Goal: Task Accomplishment & Management: Manage account settings

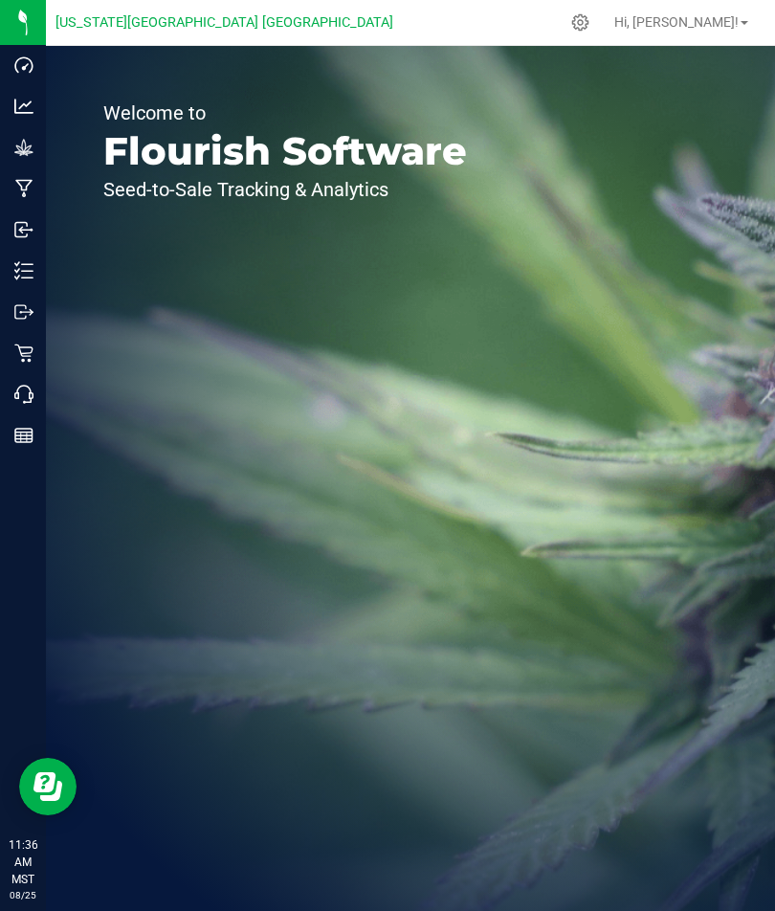
click at [28, 347] on icon at bounding box center [23, 353] width 18 height 18
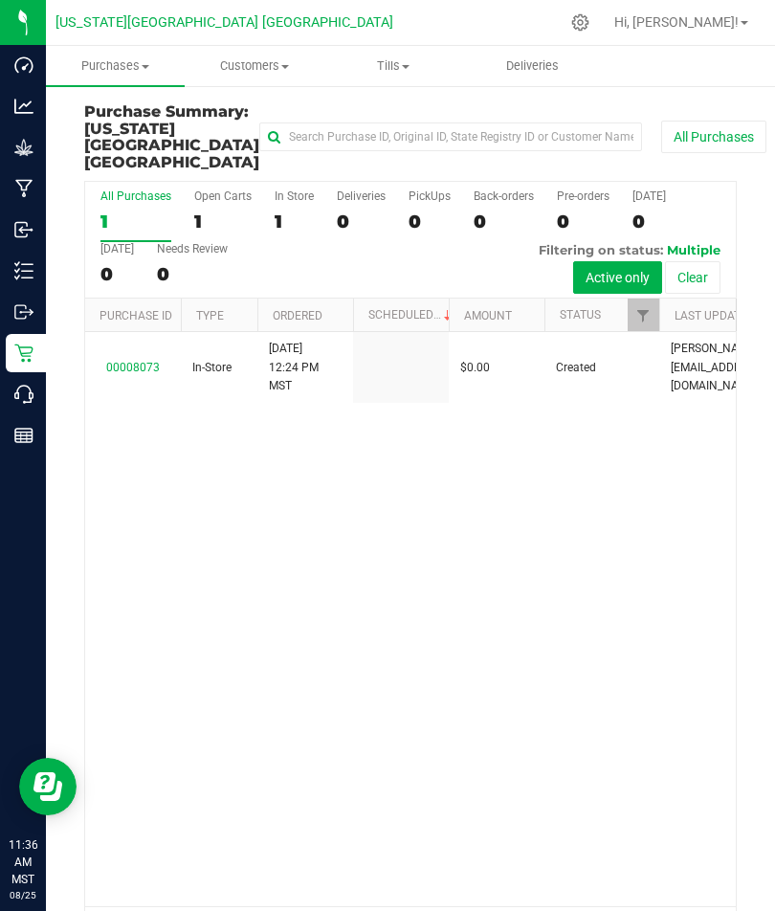
click at [0, 0] on p "Inventory" at bounding box center [0, 0] width 0 height 0
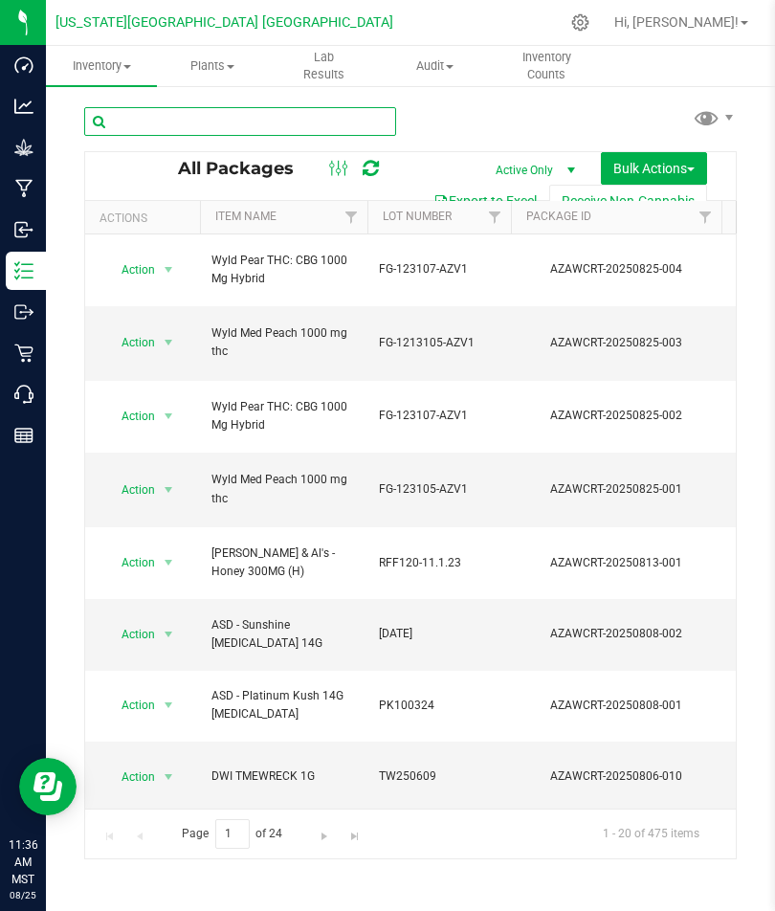
click at [231, 110] on input "text" at bounding box center [240, 121] width 312 height 29
click at [362, 213] on link "Filter" at bounding box center [352, 217] width 32 height 33
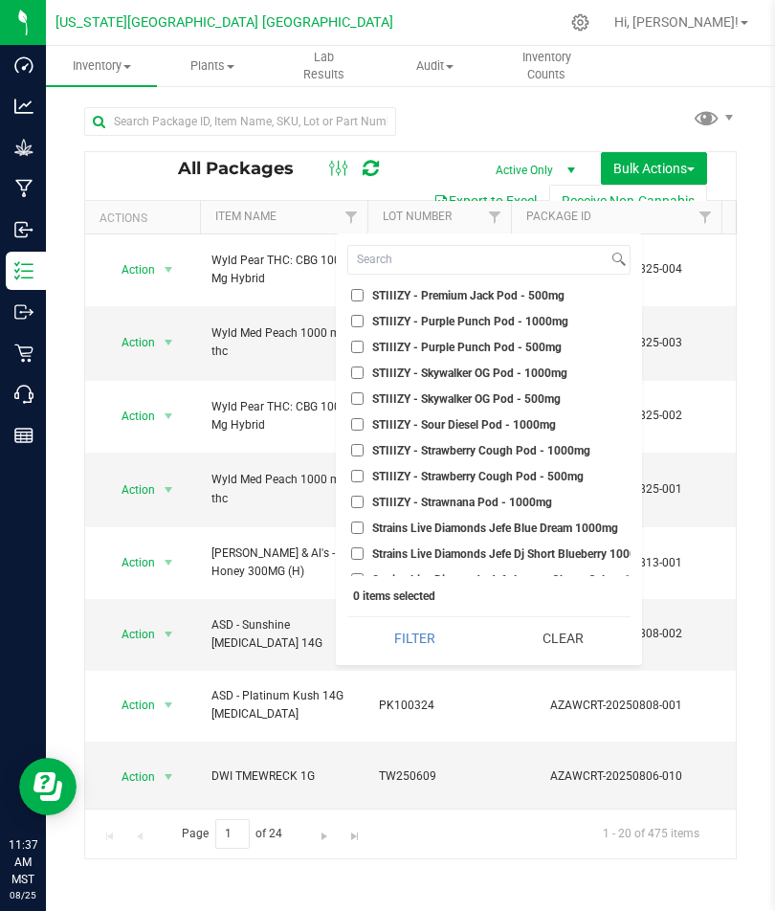
checkbox input "true"
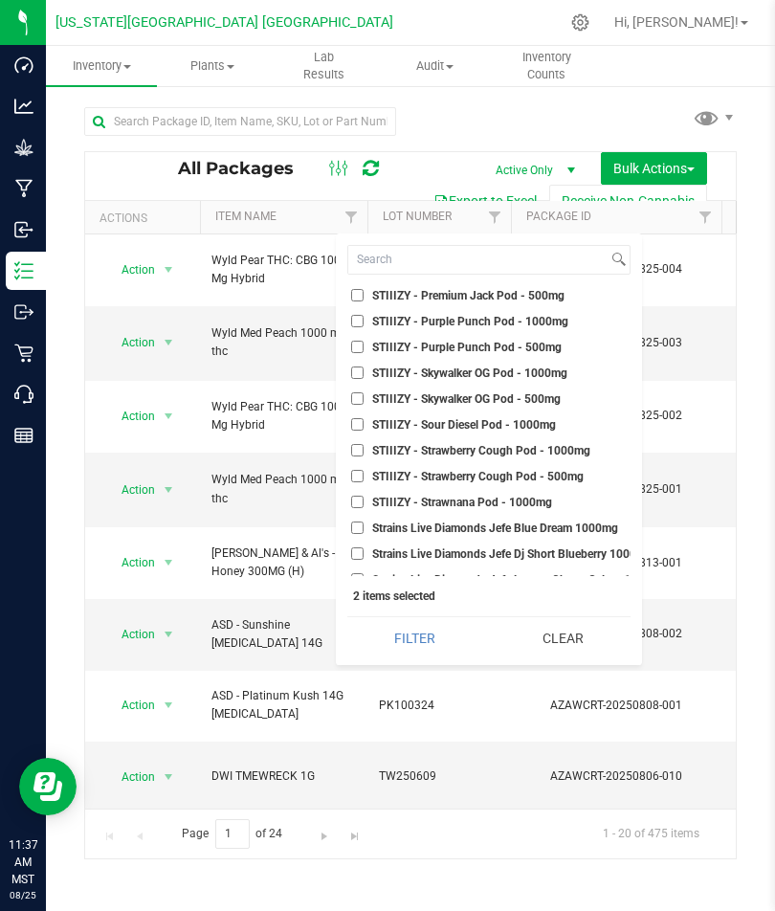
checkbox input "true"
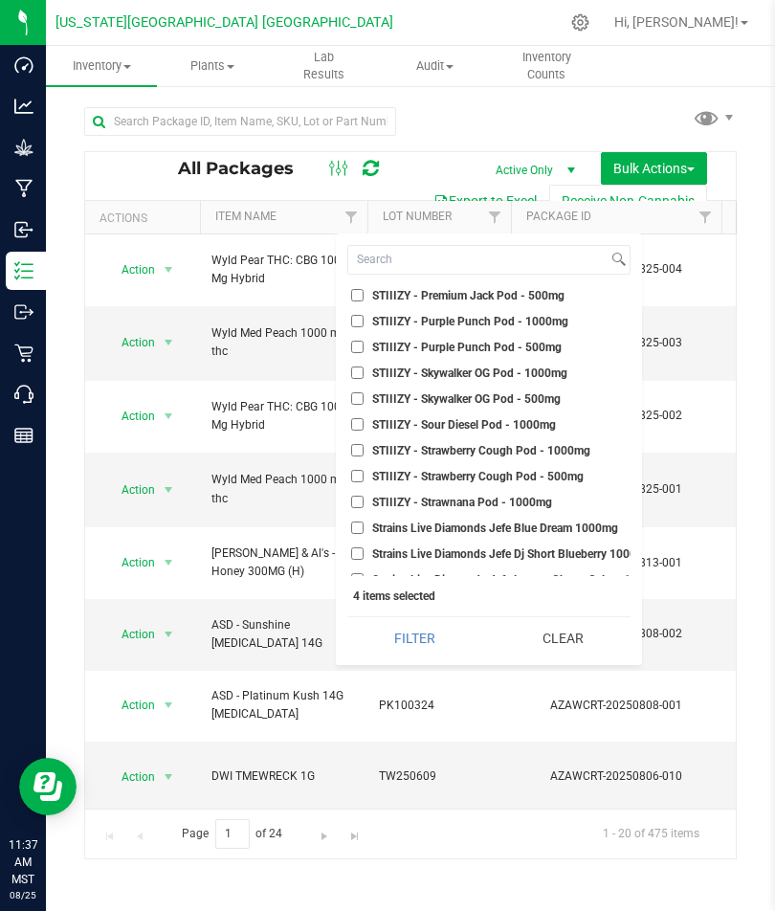
checkbox input "true"
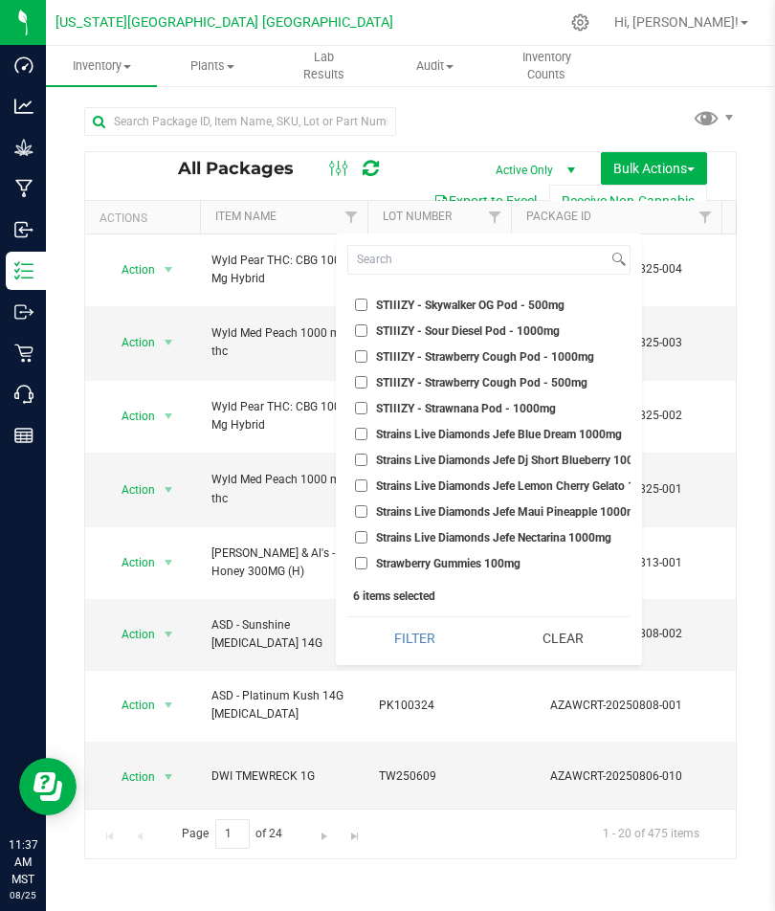
checkbox input "true"
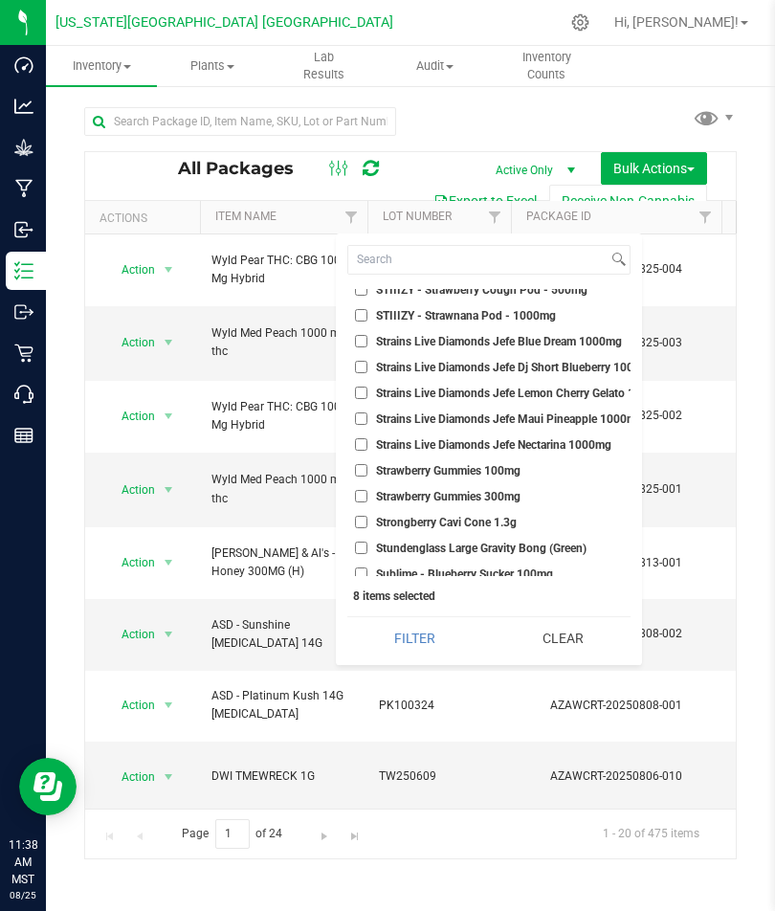
checkbox input "true"
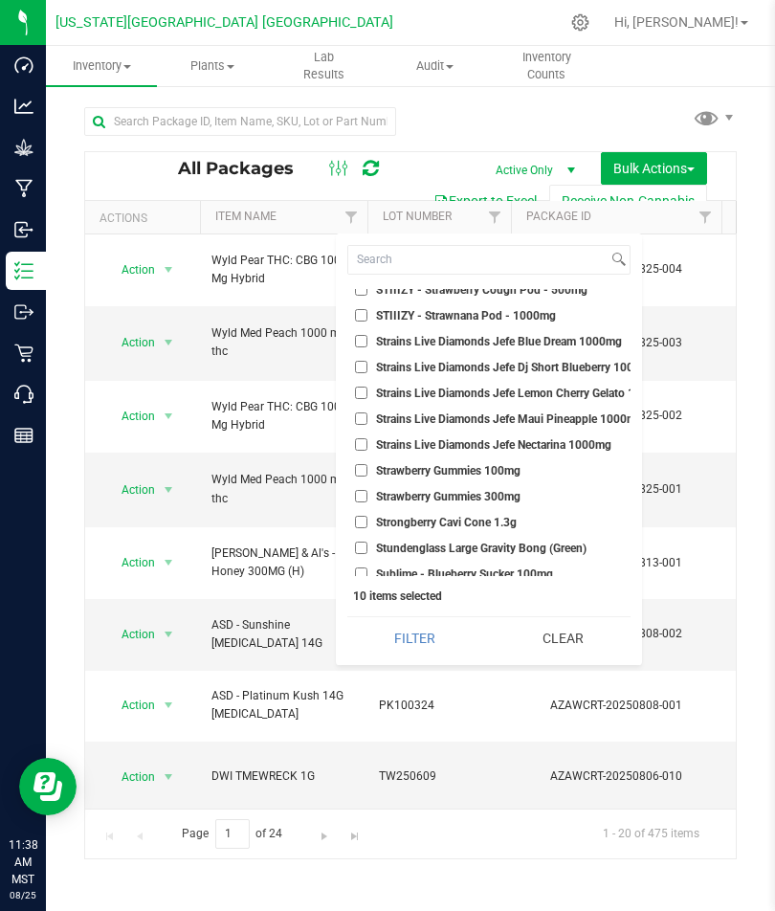
checkbox input "true"
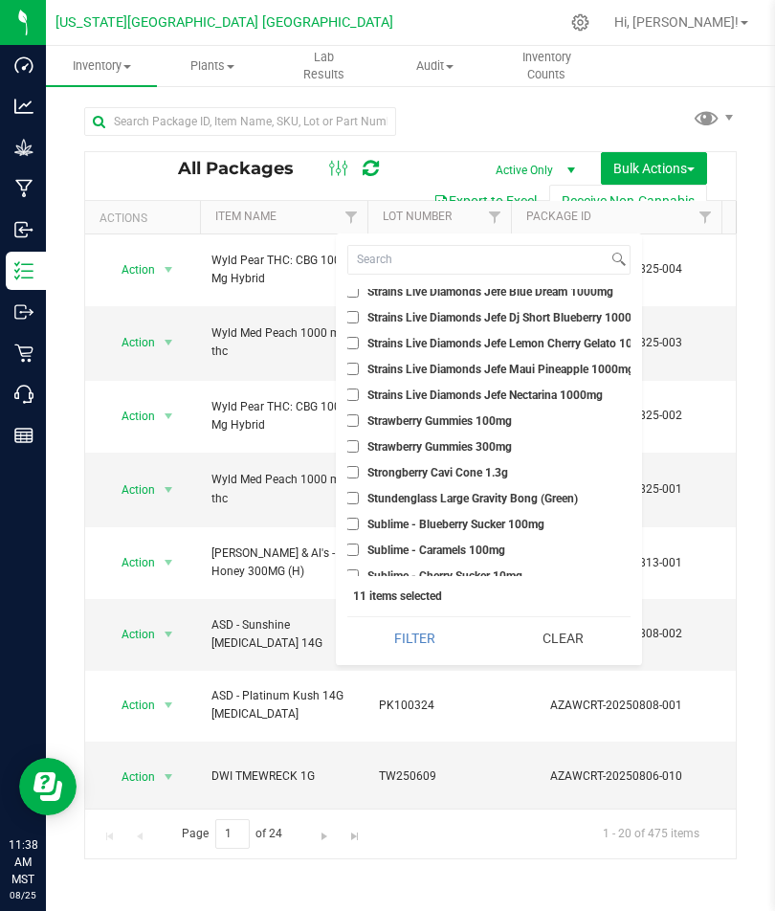
checkbox input "true"
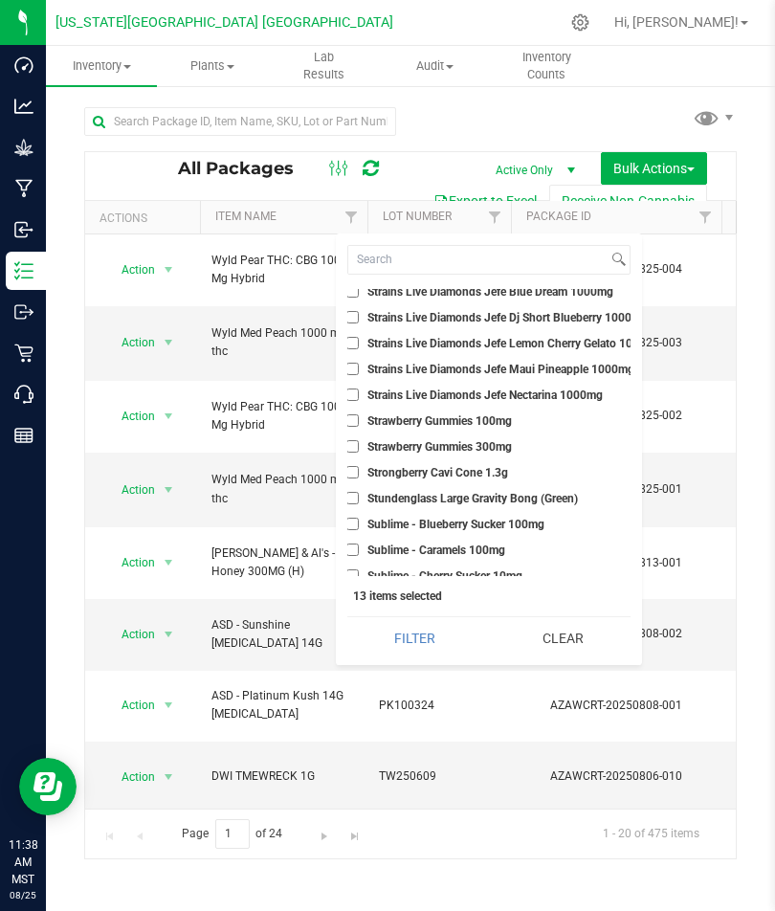
checkbox input "true"
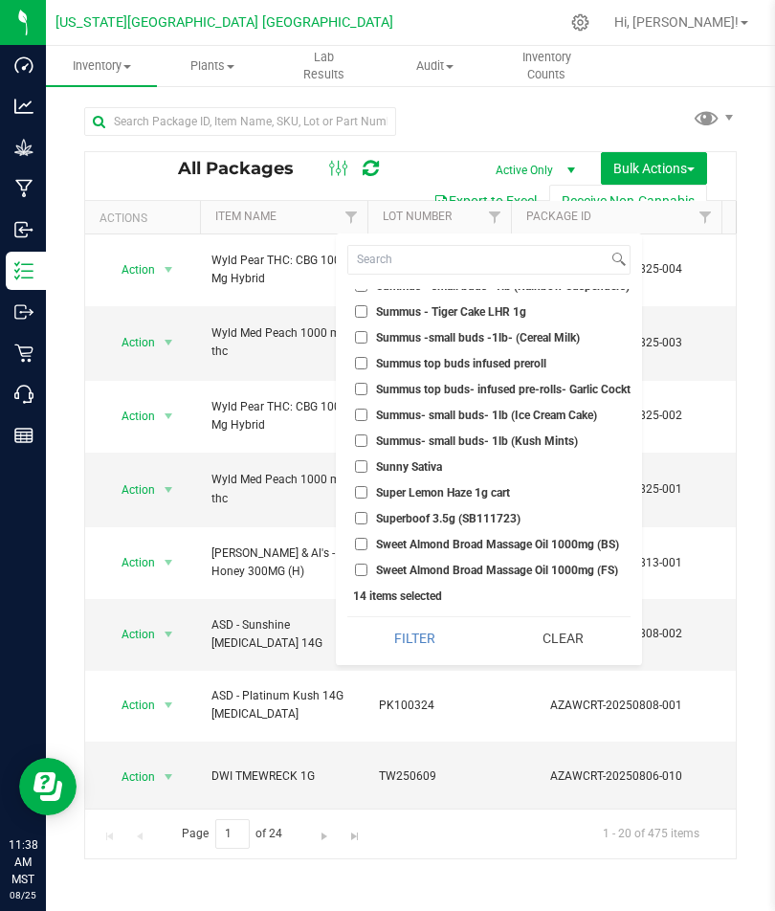
click at [413, 627] on button "Filter" at bounding box center [414, 638] width 135 height 42
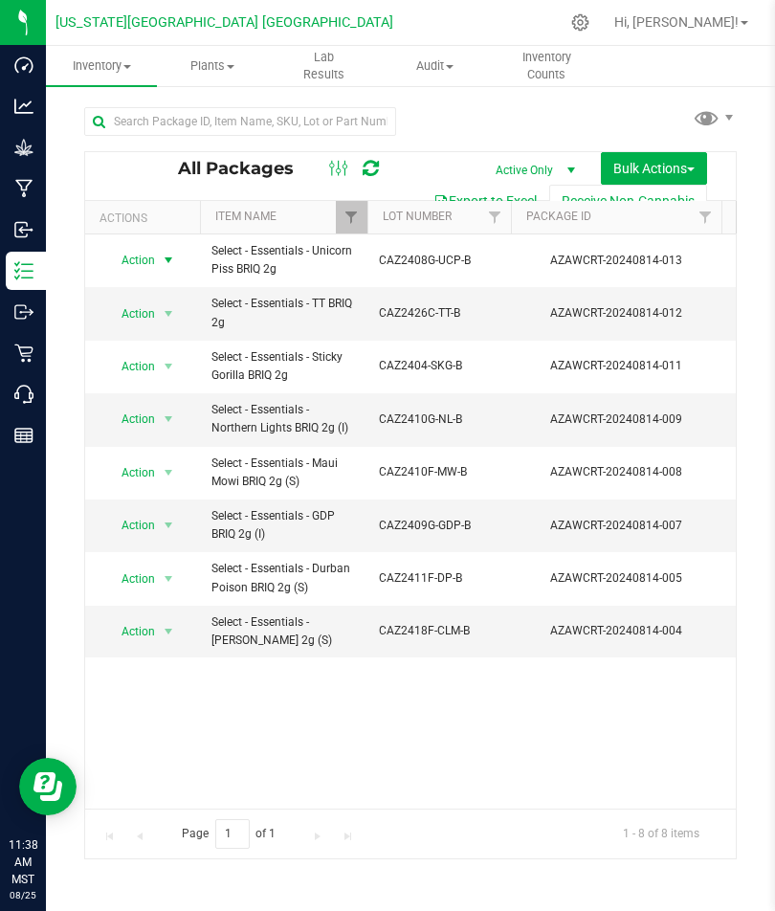
click at [133, 254] on span "Action" at bounding box center [130, 260] width 52 height 27
click at [125, 163] on div "All Packages Active Only Active Only Lab Samples Locked All Bulk Actions Add to…" at bounding box center [410, 176] width 651 height 48
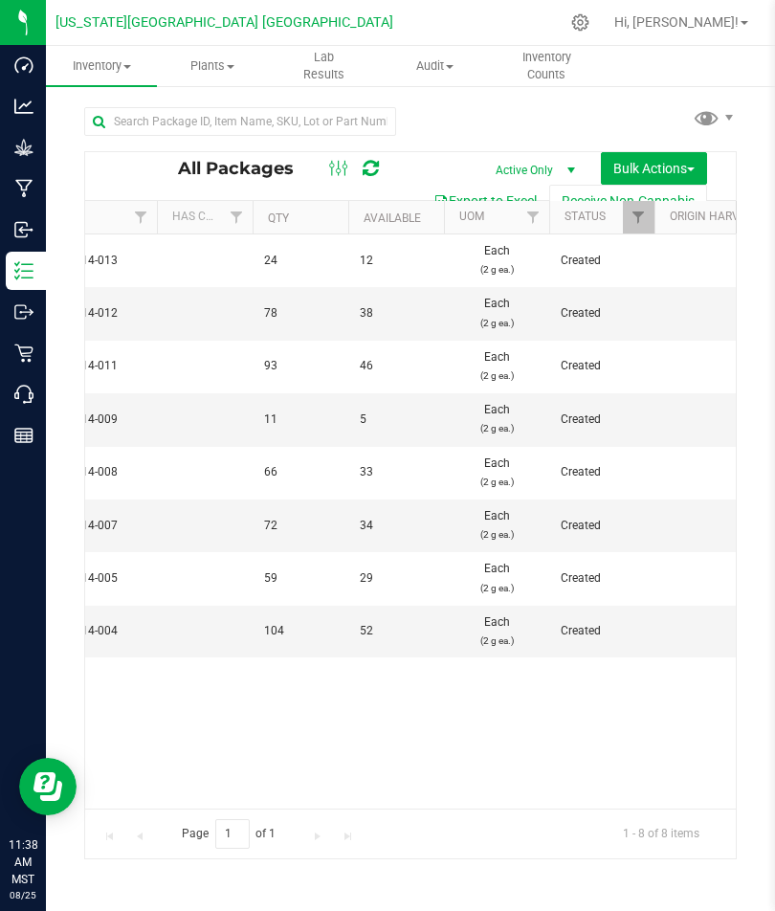
scroll to position [0, 603]
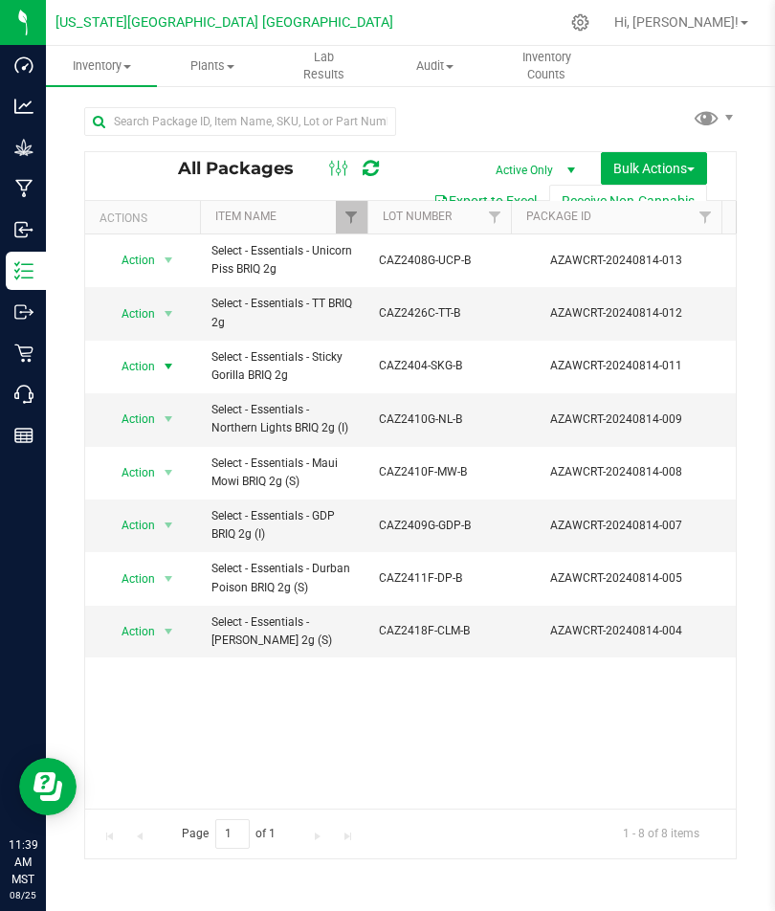
click at [132, 363] on span "Action" at bounding box center [130, 366] width 52 height 27
click at [735, 402] on td at bounding box center [769, 419] width 96 height 53
click at [705, 14] on span "Hi, [PERSON_NAME]!" at bounding box center [676, 21] width 124 height 15
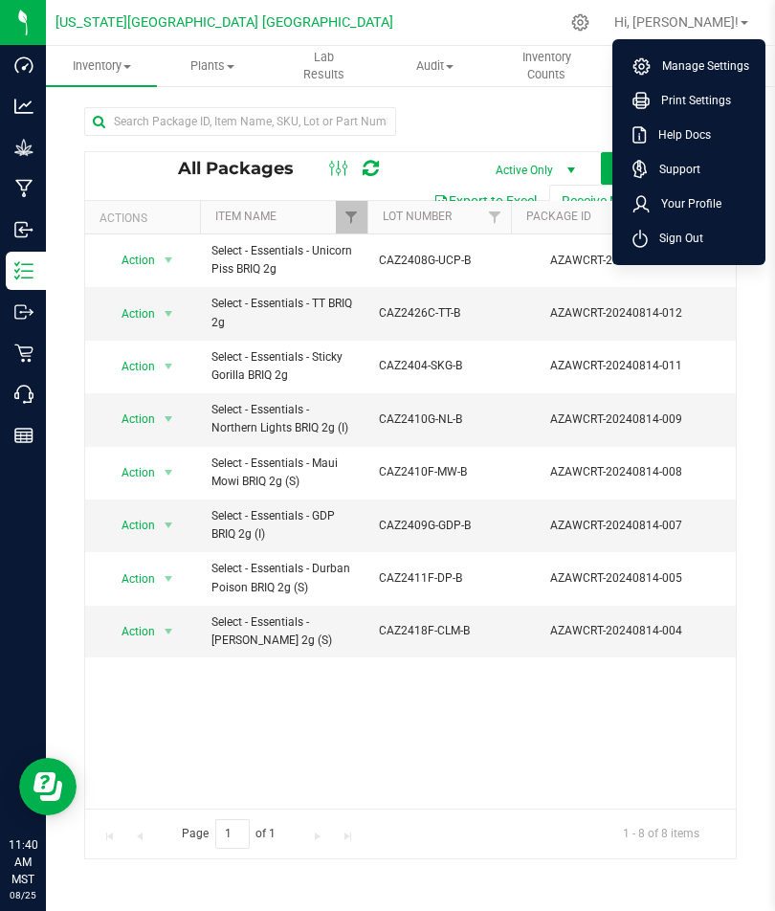
click at [589, 22] on icon at bounding box center [580, 22] width 18 height 18
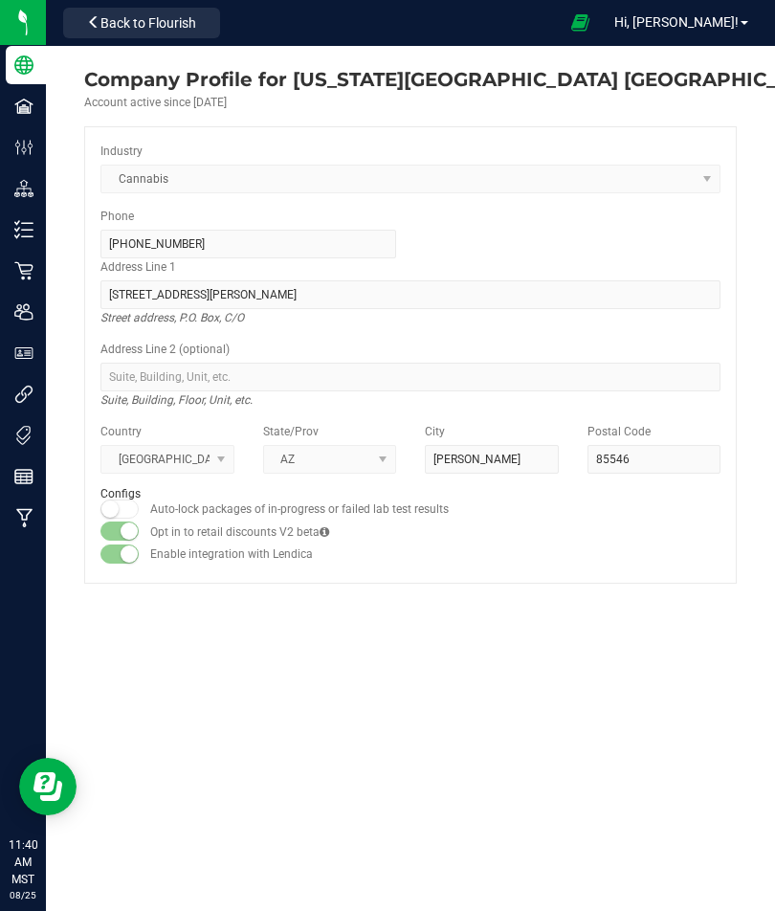
click at [18, 264] on icon at bounding box center [23, 271] width 18 height 18
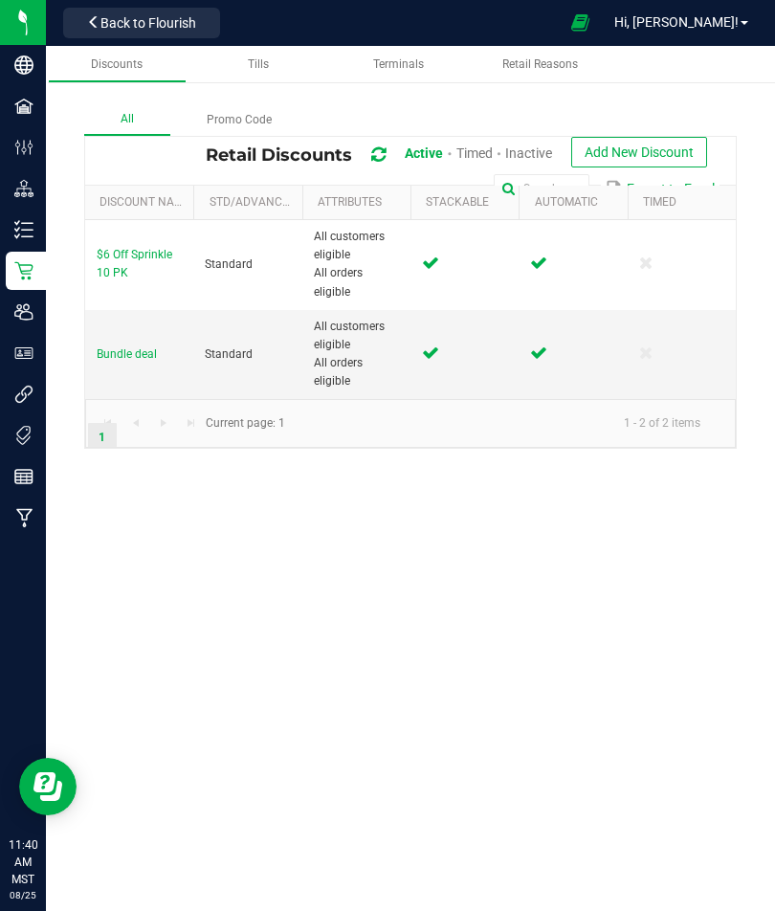
click at [31, 265] on icon at bounding box center [23, 270] width 19 height 19
click at [0, 0] on p "Inventory" at bounding box center [0, 0] width 0 height 0
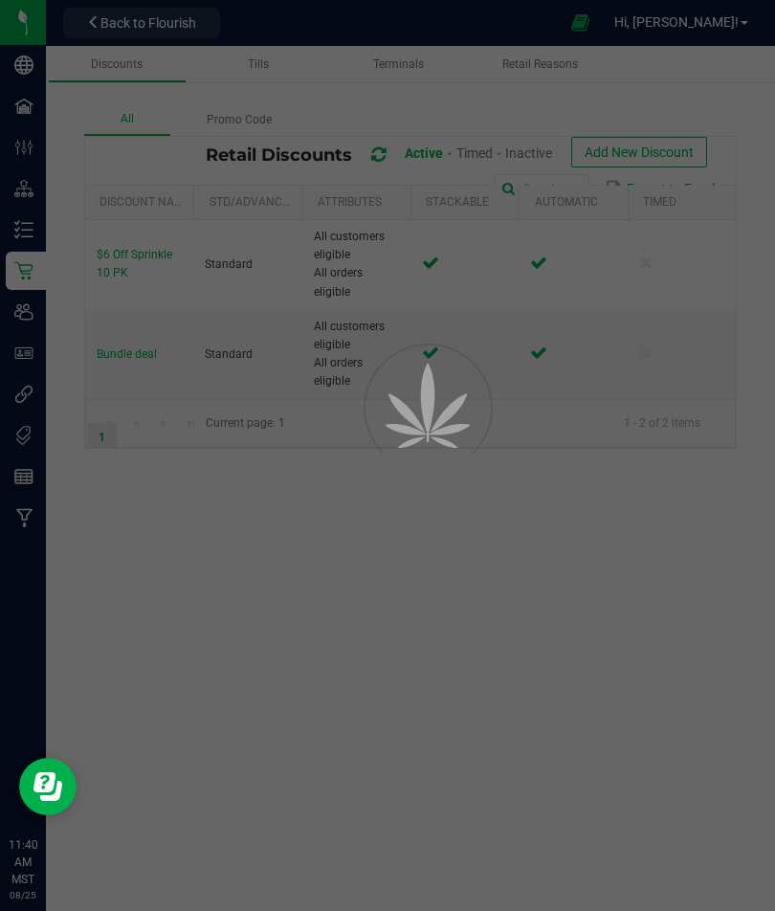
click at [0, 0] on p "Inventory" at bounding box center [0, 0] width 0 height 0
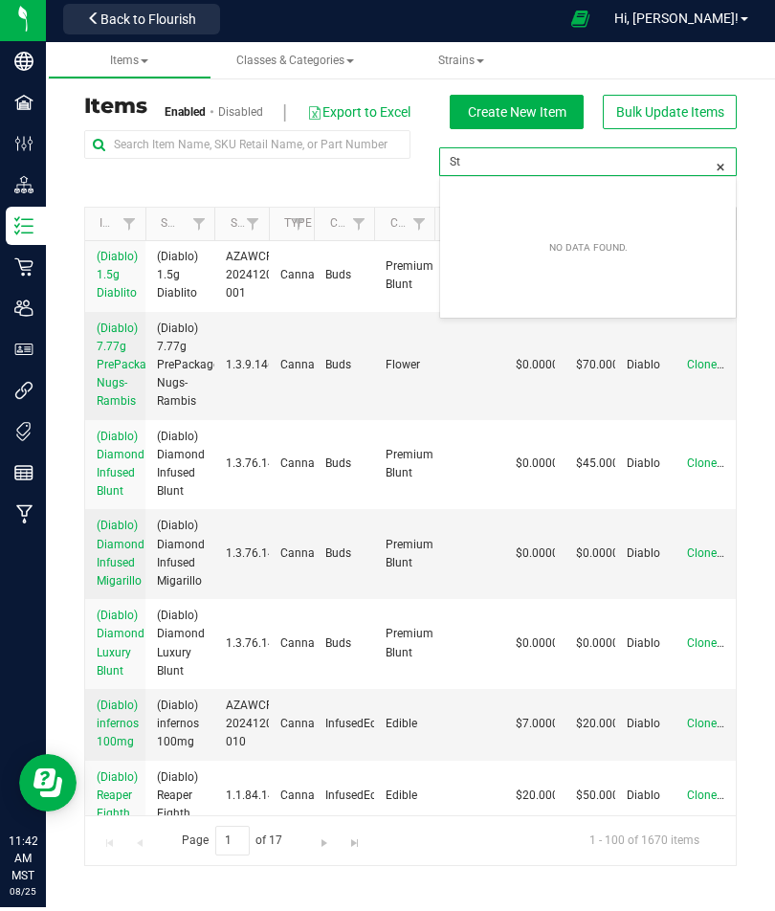
type input "S"
click at [284, 170] on div at bounding box center [247, 172] width 326 height 77
type input "Filter Tags"
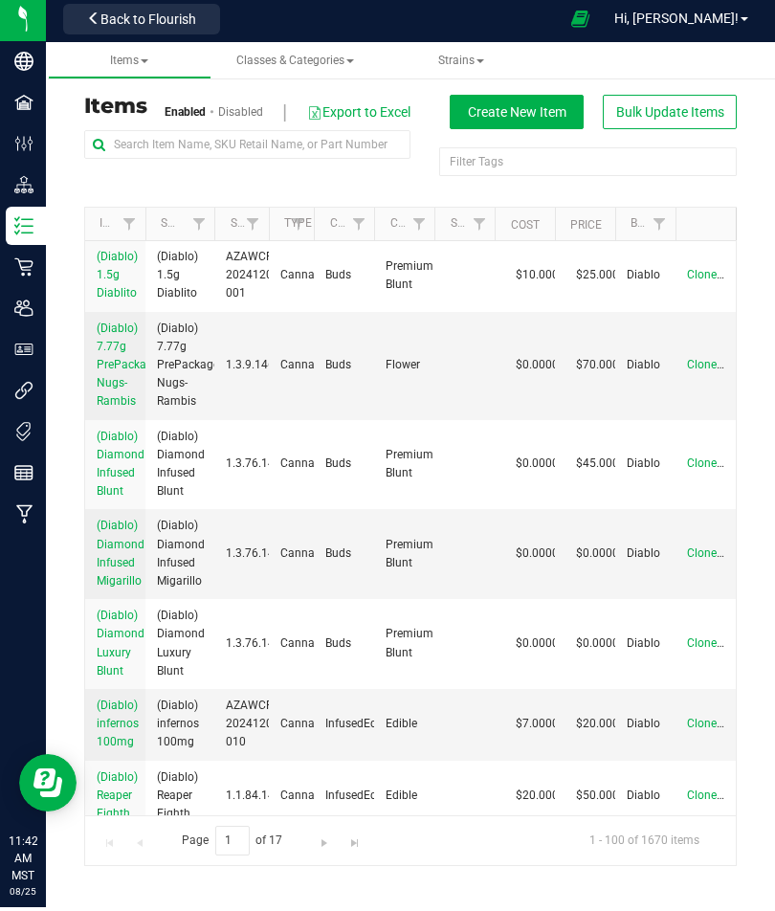
scroll to position [4, 0]
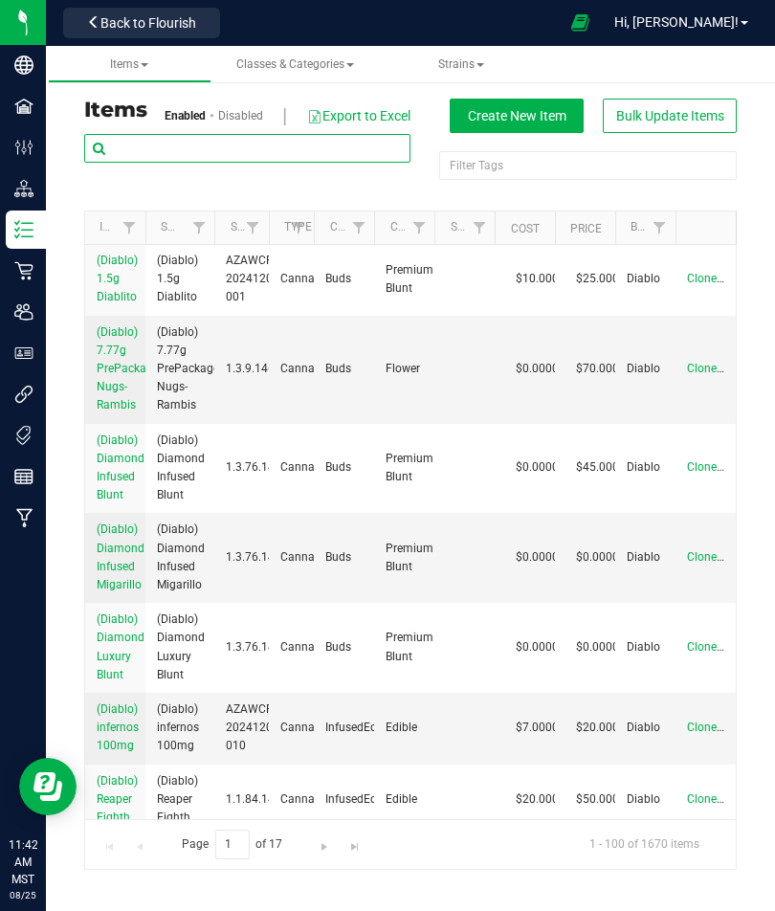
click at [269, 143] on input "text" at bounding box center [247, 148] width 326 height 29
type input "Select"
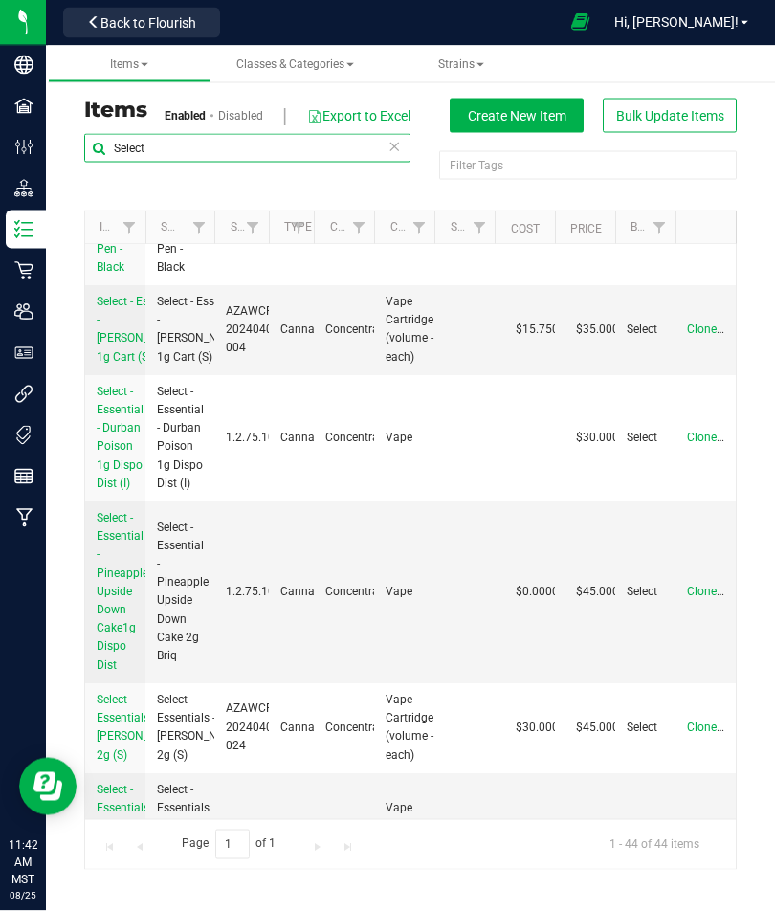
scroll to position [67, 0]
click at [119, 326] on span "Select - Essential - [PERSON_NAME] 1g Cart (S)" at bounding box center [140, 330] width 87 height 69
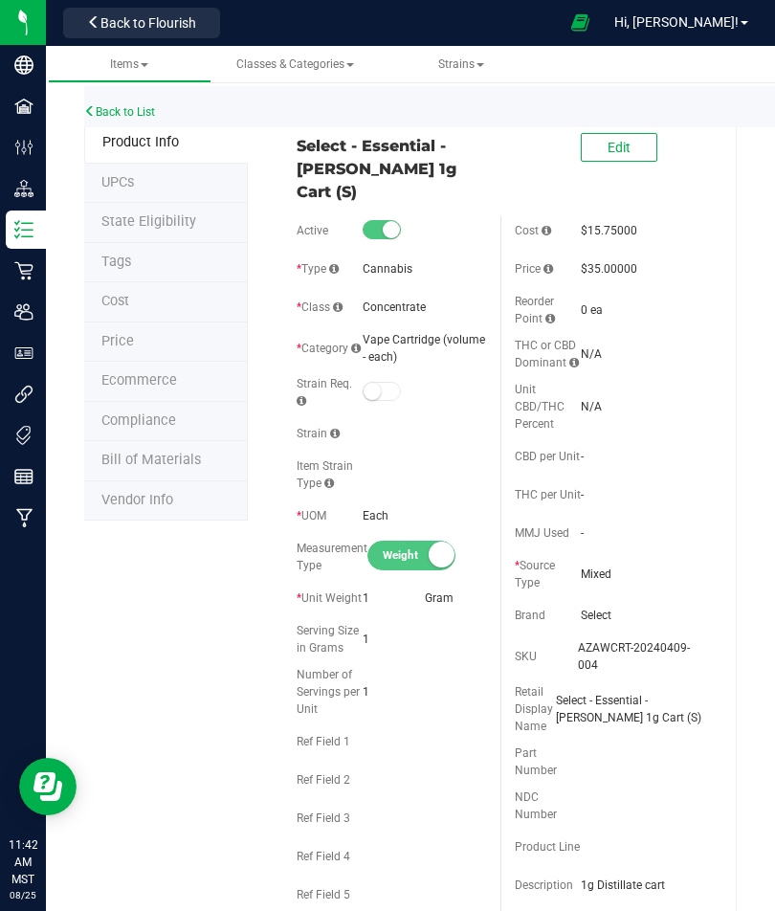
click at [626, 143] on span "Edit" at bounding box center [618, 147] width 23 height 15
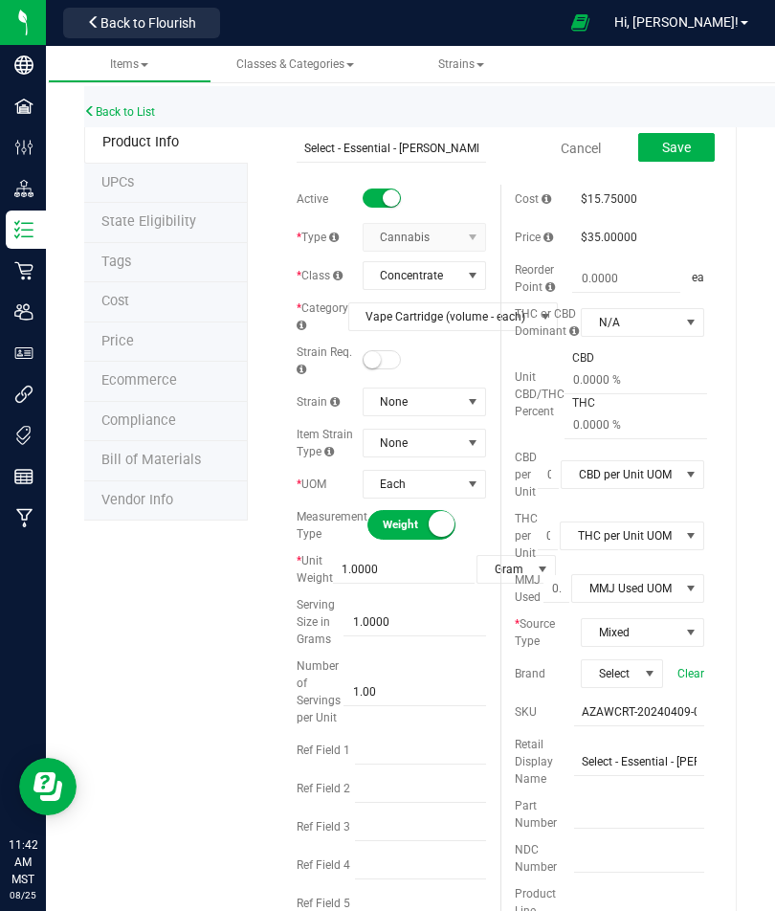
click at [121, 335] on span "Price" at bounding box center [117, 341] width 33 height 16
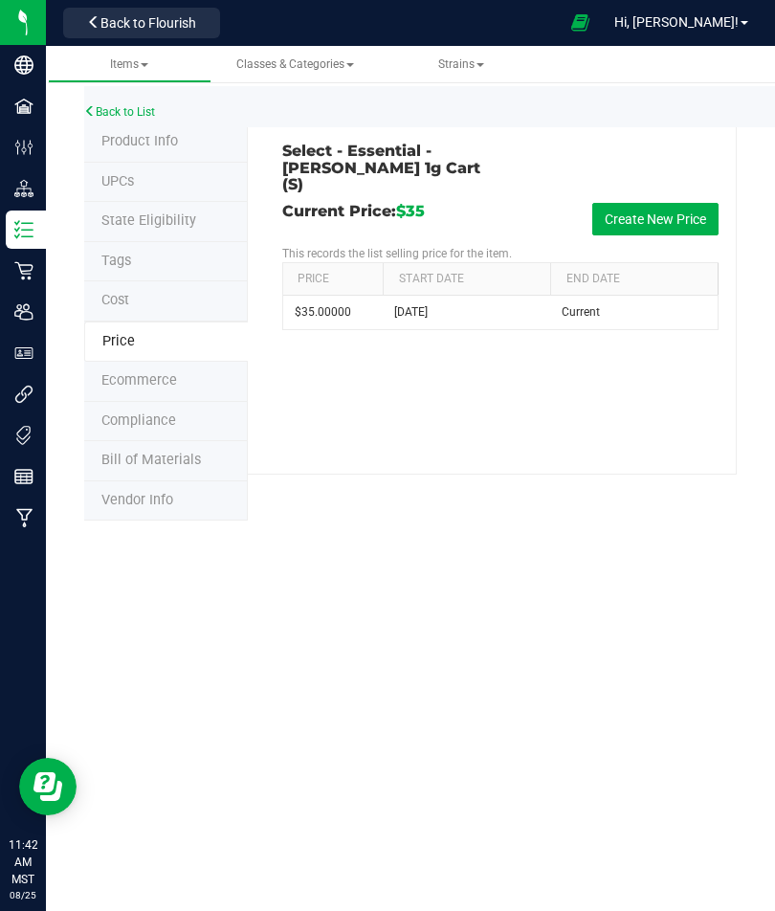
click at [668, 203] on button "Create New Price" at bounding box center [655, 219] width 126 height 33
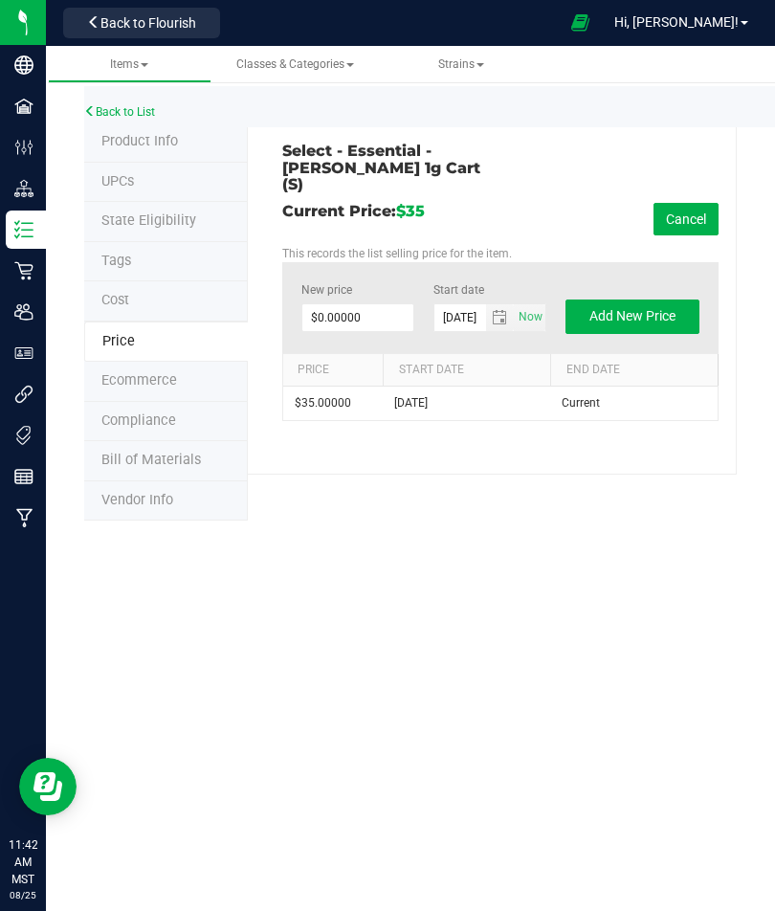
click at [335, 303] on span "$0.00000 0" at bounding box center [357, 317] width 113 height 29
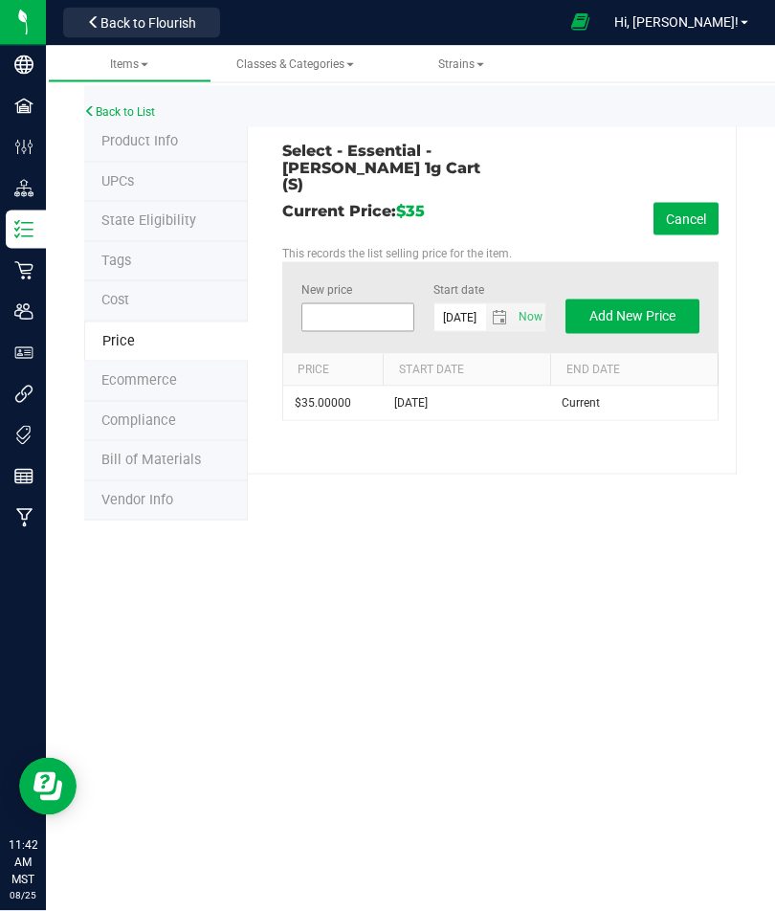
type input "3"
click at [691, 203] on button "Cancel" at bounding box center [685, 219] width 65 height 33
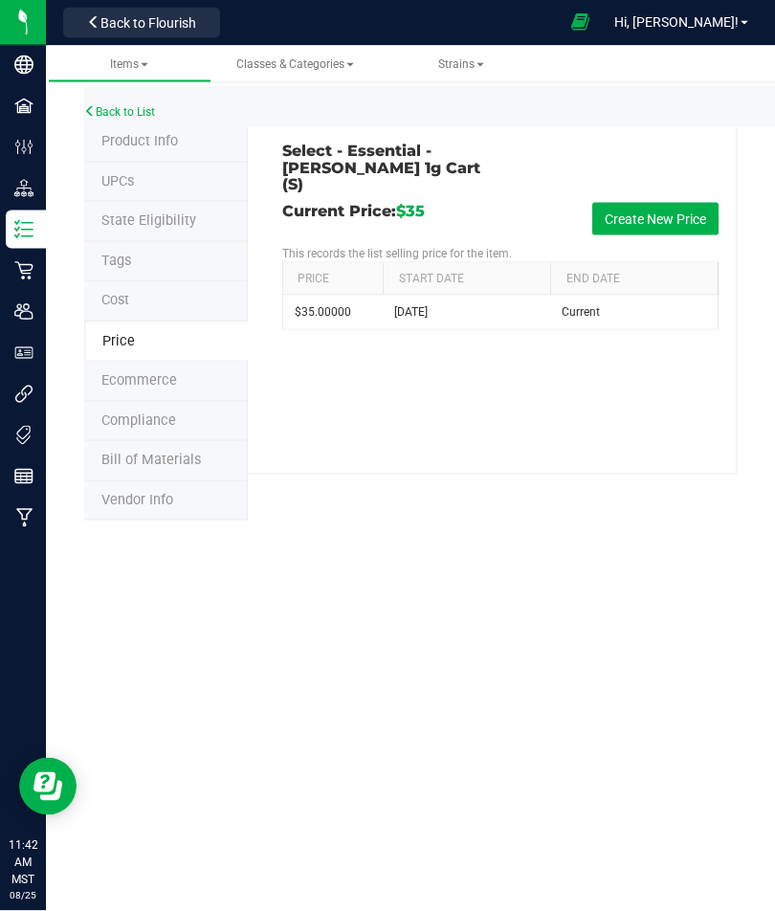
click at [682, 203] on button "Create New Price" at bounding box center [655, 219] width 126 height 33
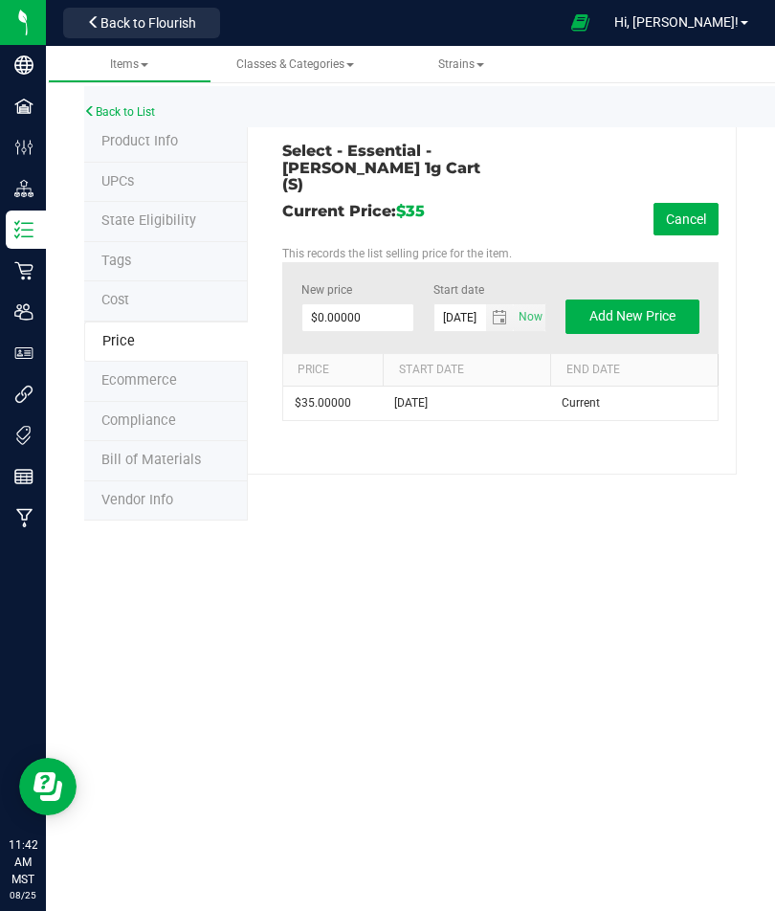
click at [107, 110] on link "Back to List" at bounding box center [119, 111] width 71 height 13
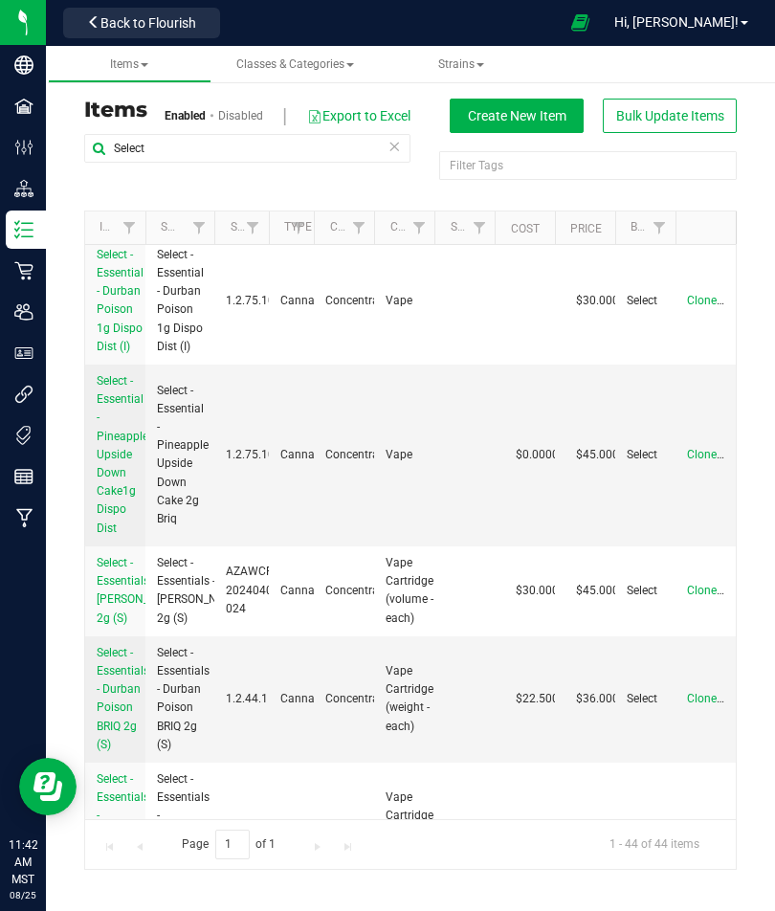
scroll to position [212, 0]
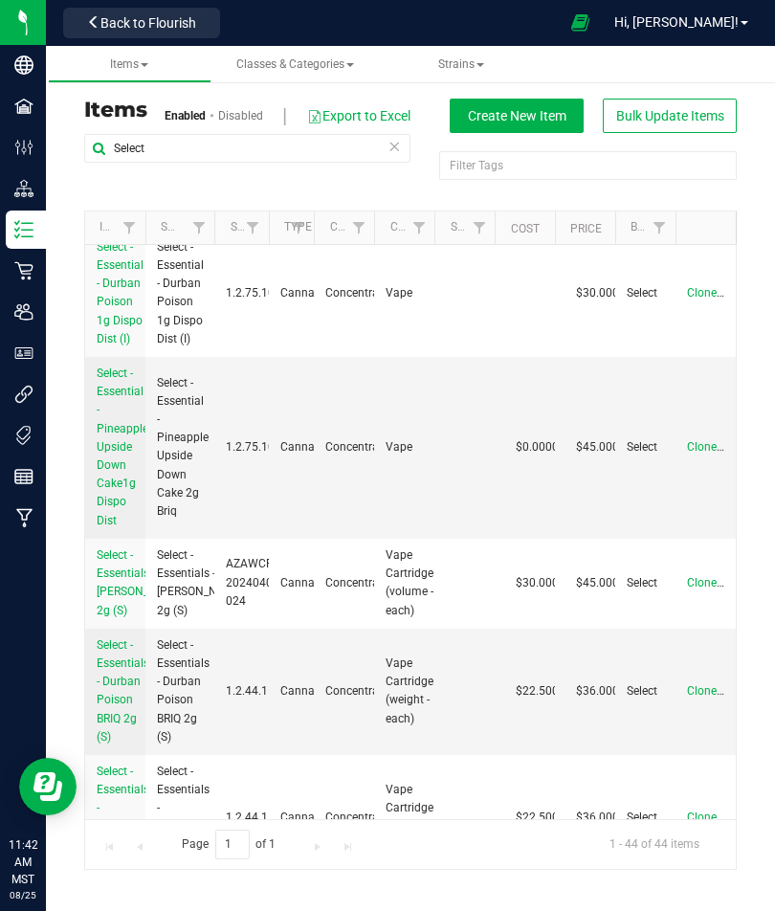
click at [123, 610] on span "Select - Essentials - [PERSON_NAME] 2g (S)" at bounding box center [140, 582] width 87 height 69
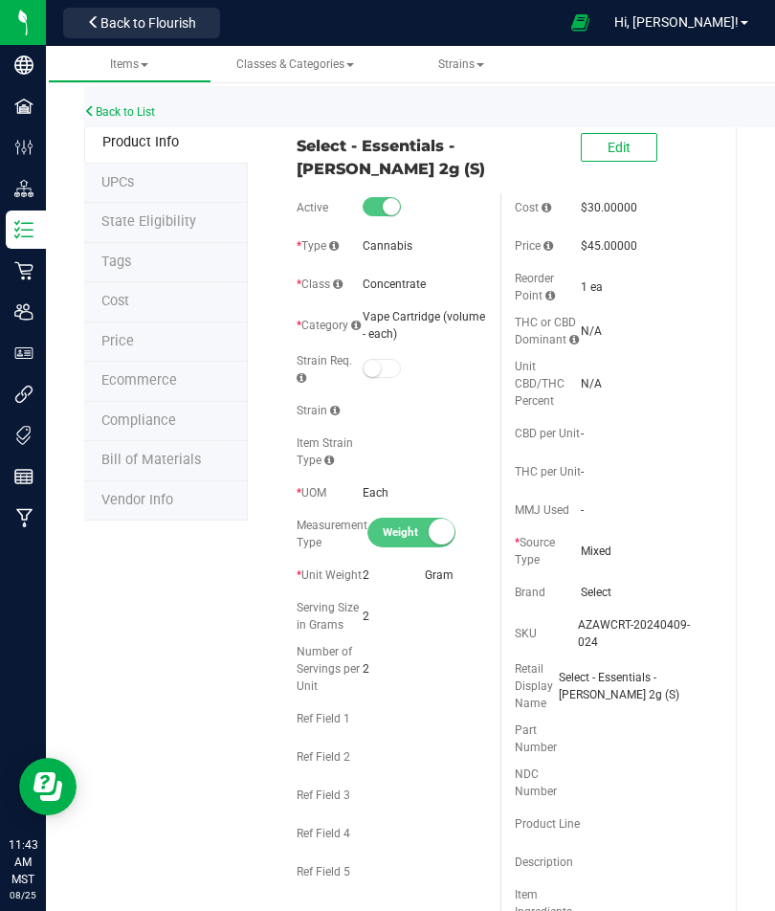
click at [115, 336] on span "Price" at bounding box center [117, 341] width 33 height 16
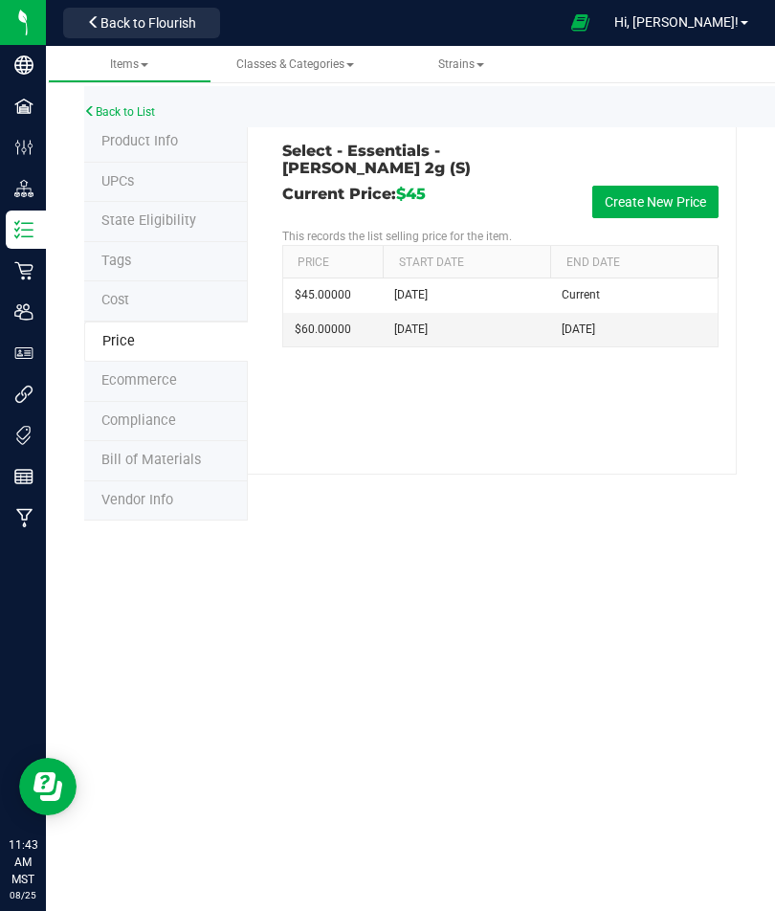
click at [670, 199] on button "Create New Price" at bounding box center [655, 202] width 126 height 33
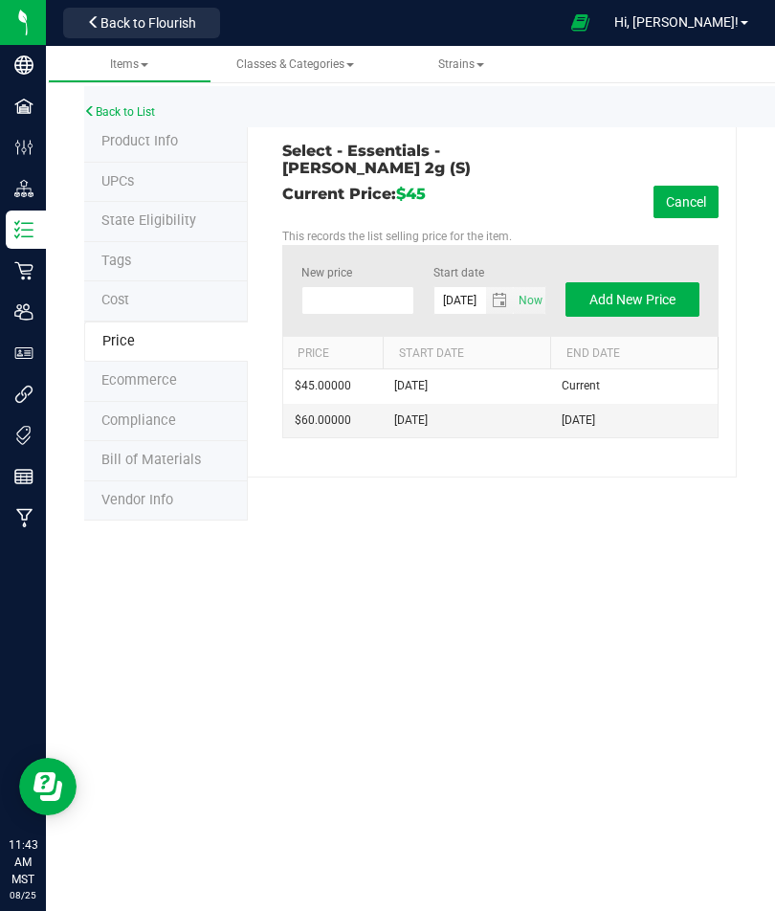
scroll to position [3, 0]
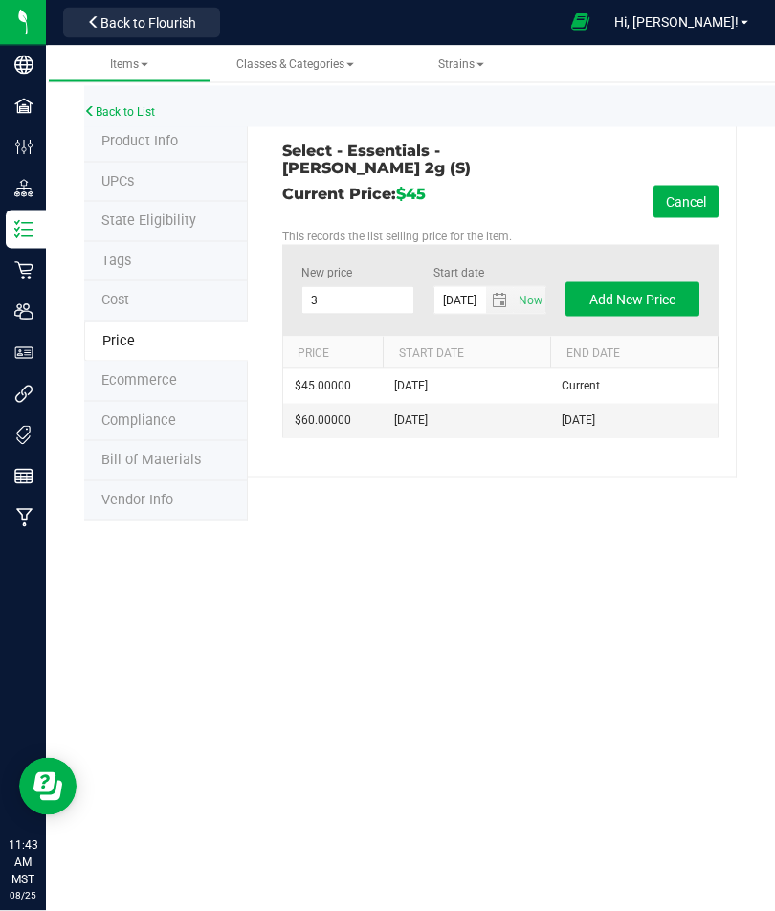
type input "36"
click at [647, 294] on span "Add New Price" at bounding box center [632, 299] width 86 height 15
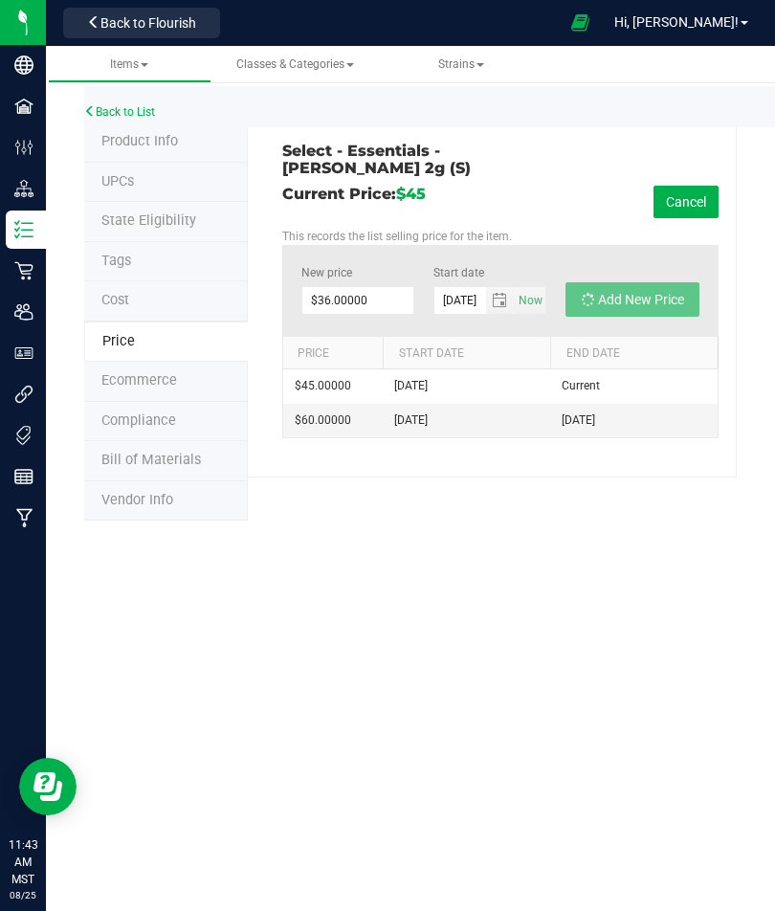
type input "$0.00000"
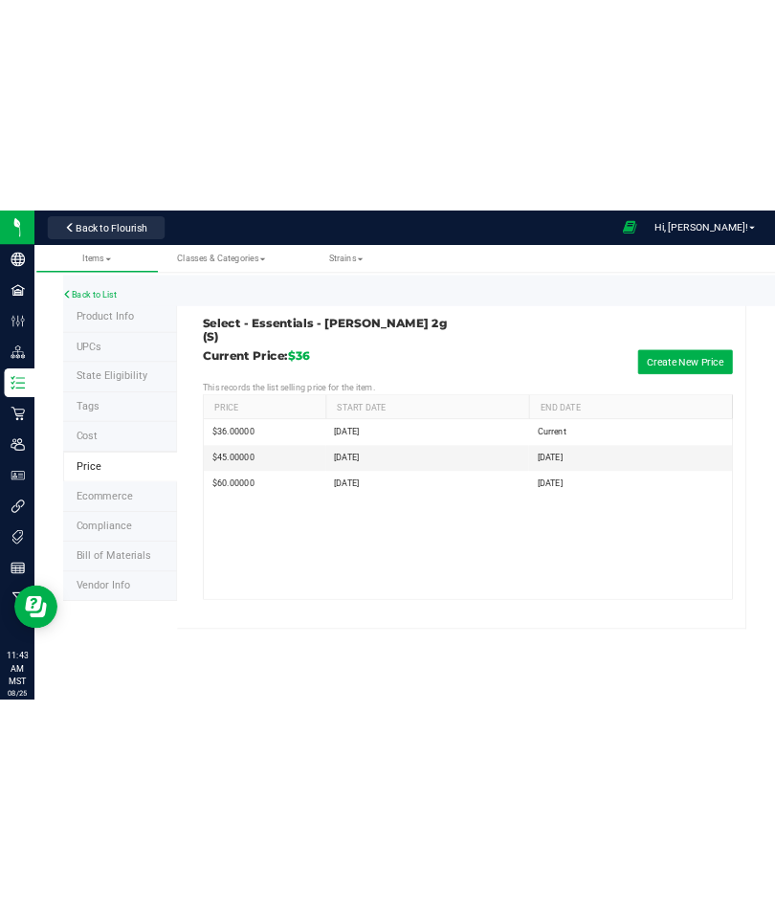
scroll to position [0, 0]
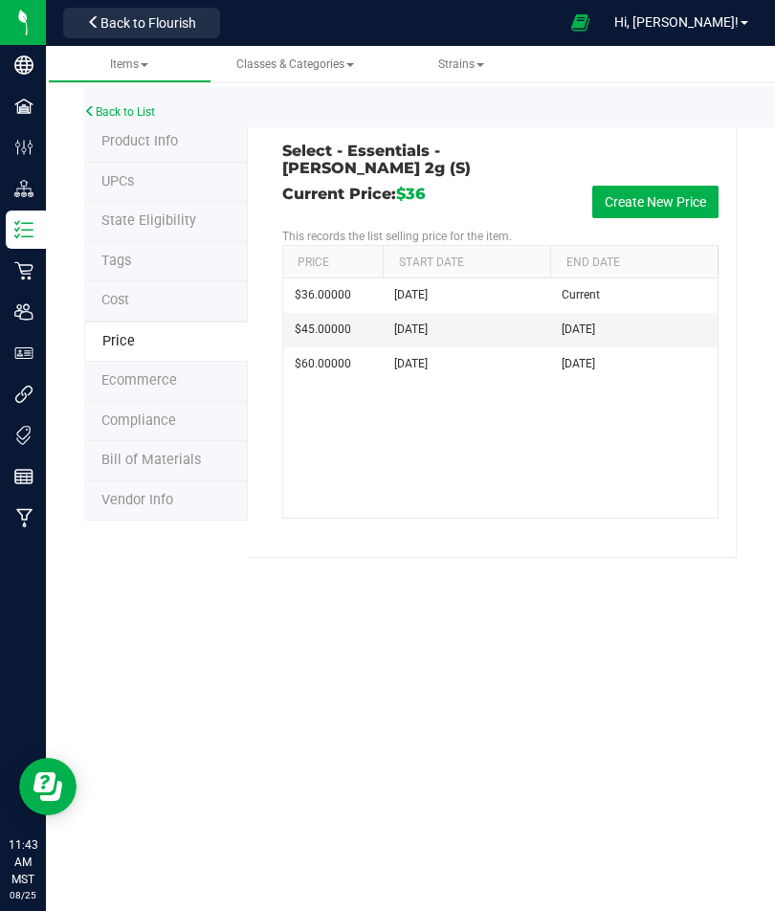
click at [114, 113] on link "Back to List" at bounding box center [119, 111] width 71 height 13
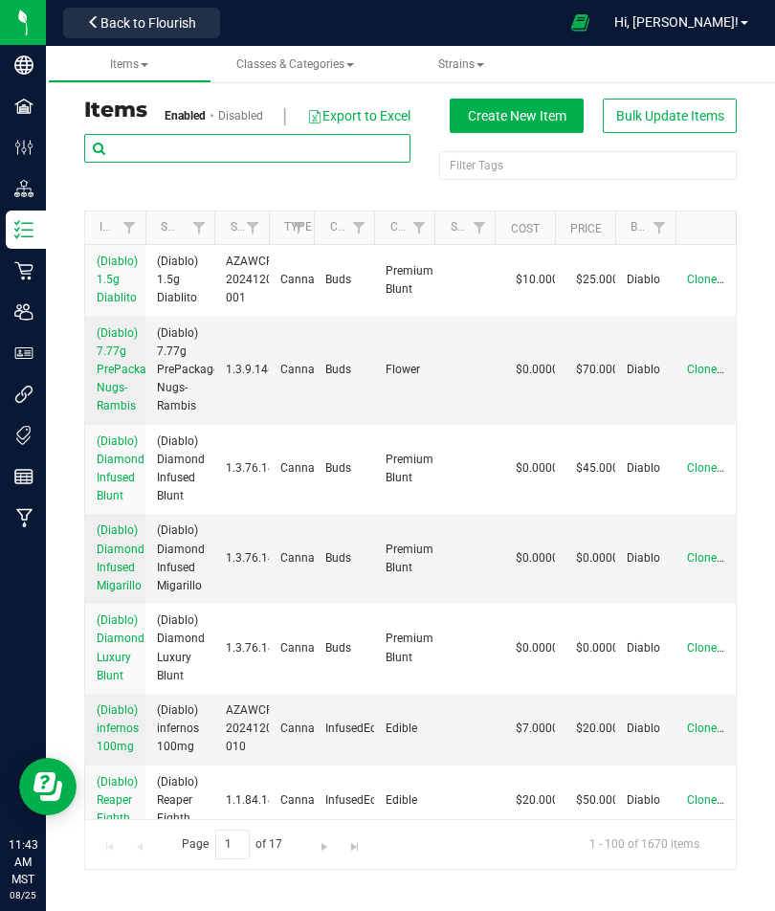
click at [153, 143] on input "text" at bounding box center [247, 148] width 326 height 29
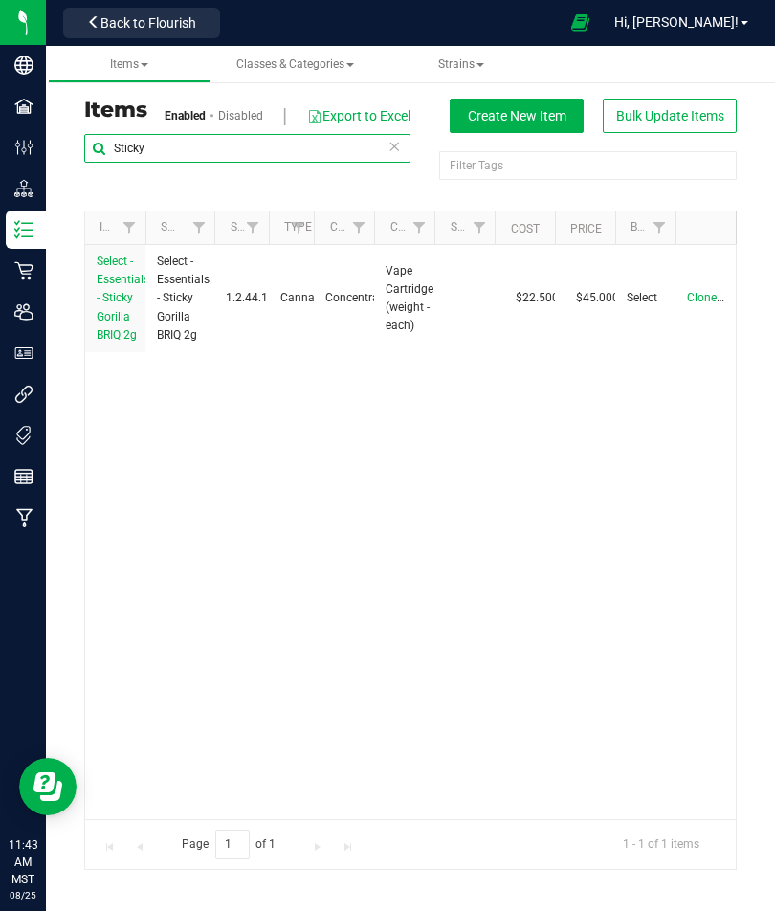
type input "Sticky"
click at [116, 284] on span "Select - Essentials - Sticky Gorilla BRIQ 2g" at bounding box center [123, 297] width 53 height 87
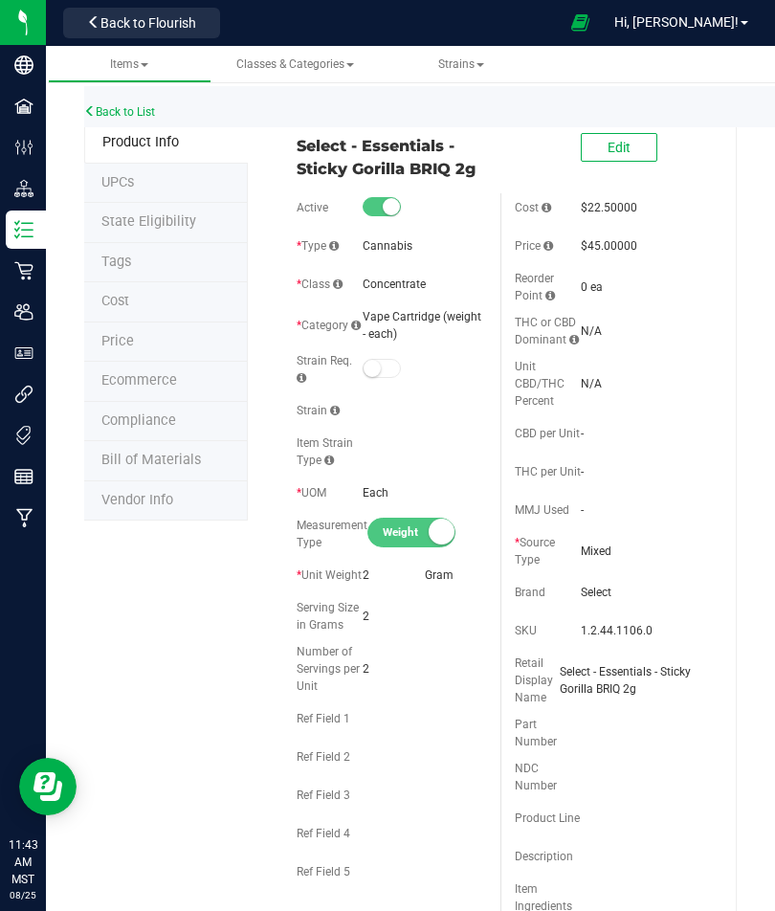
click at [108, 325] on li "Price" at bounding box center [166, 342] width 164 height 40
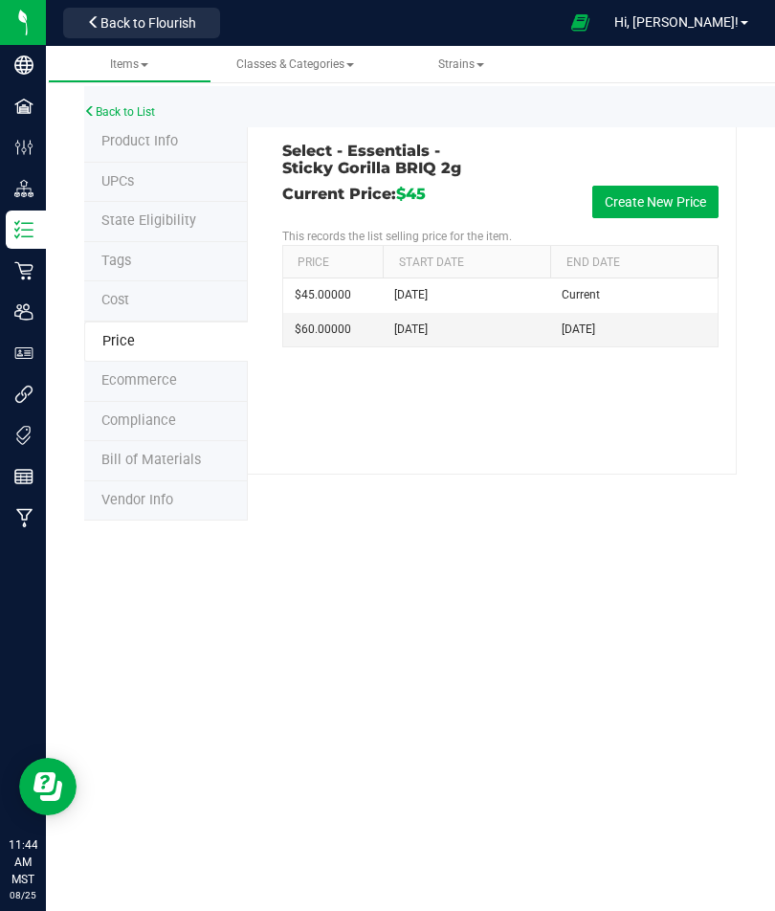
click at [662, 199] on button "Create New Price" at bounding box center [655, 202] width 126 height 33
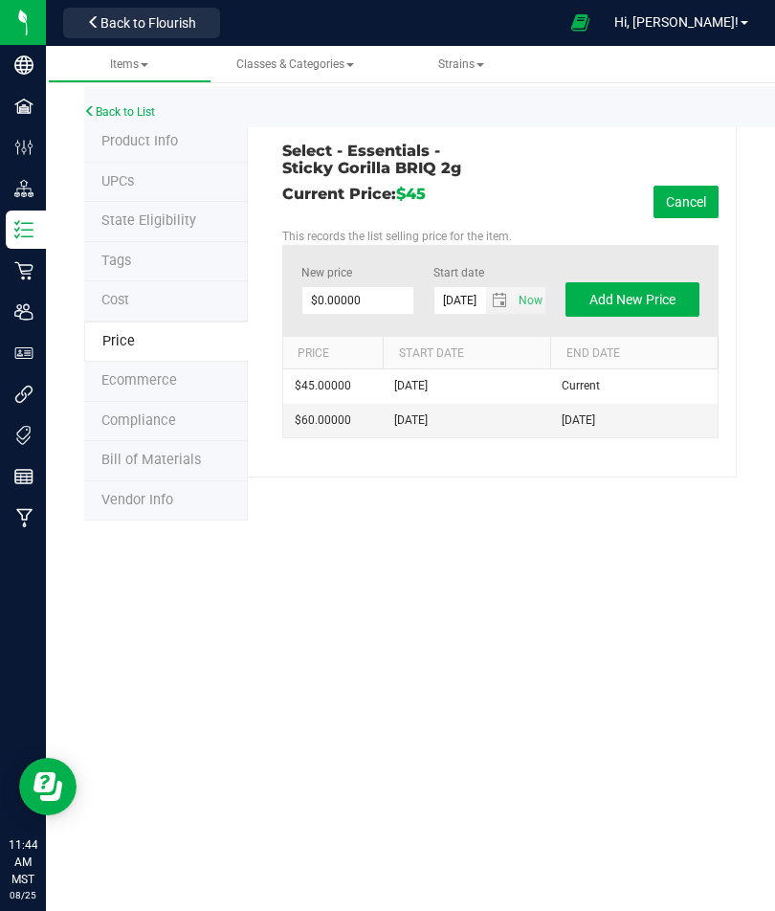
click at [330, 278] on label "New price" at bounding box center [357, 272] width 113 height 17
click at [0, 0] on input "0" at bounding box center [0, 0] width 0 height 0
type input "4"
type input "36"
click at [641, 287] on button "Add New Price" at bounding box center [632, 299] width 134 height 34
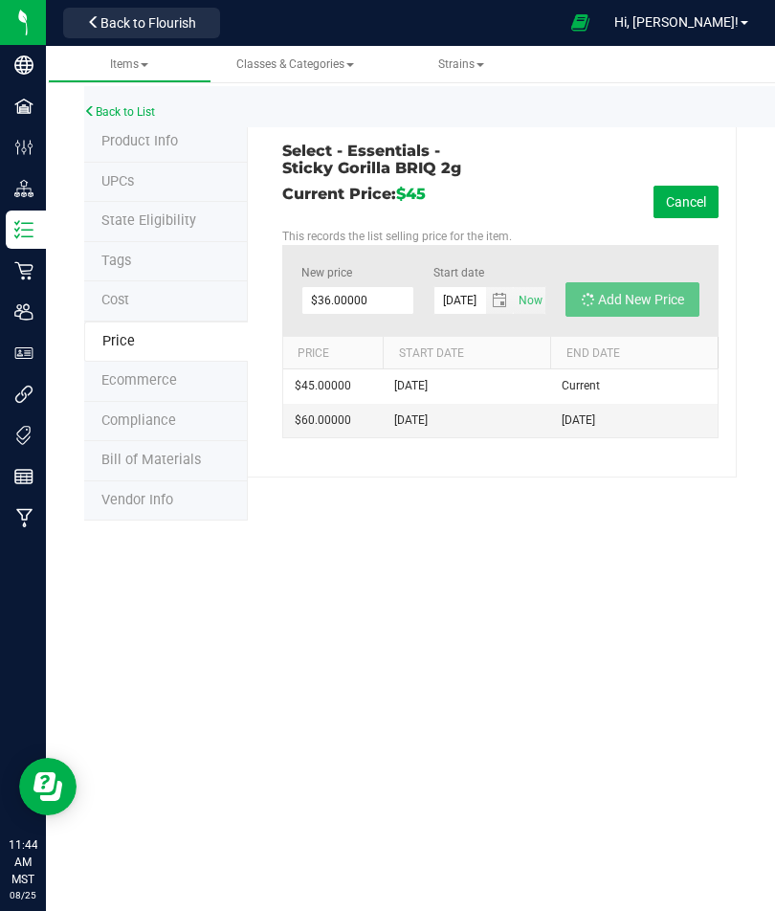
type input "$0.00000"
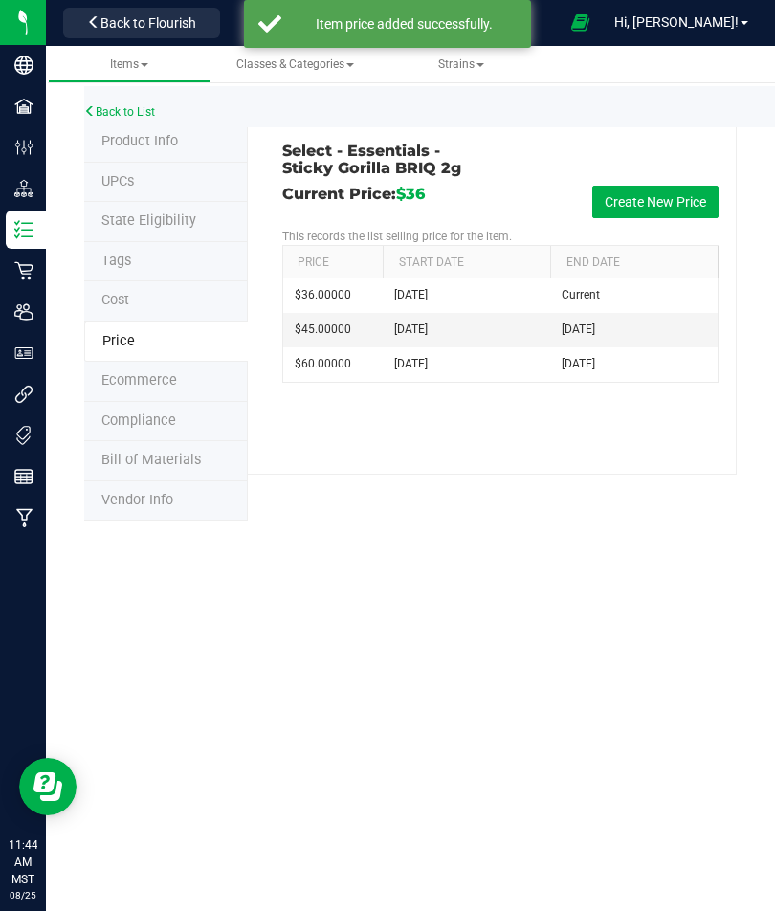
click at [95, 107] on icon at bounding box center [89, 110] width 11 height 11
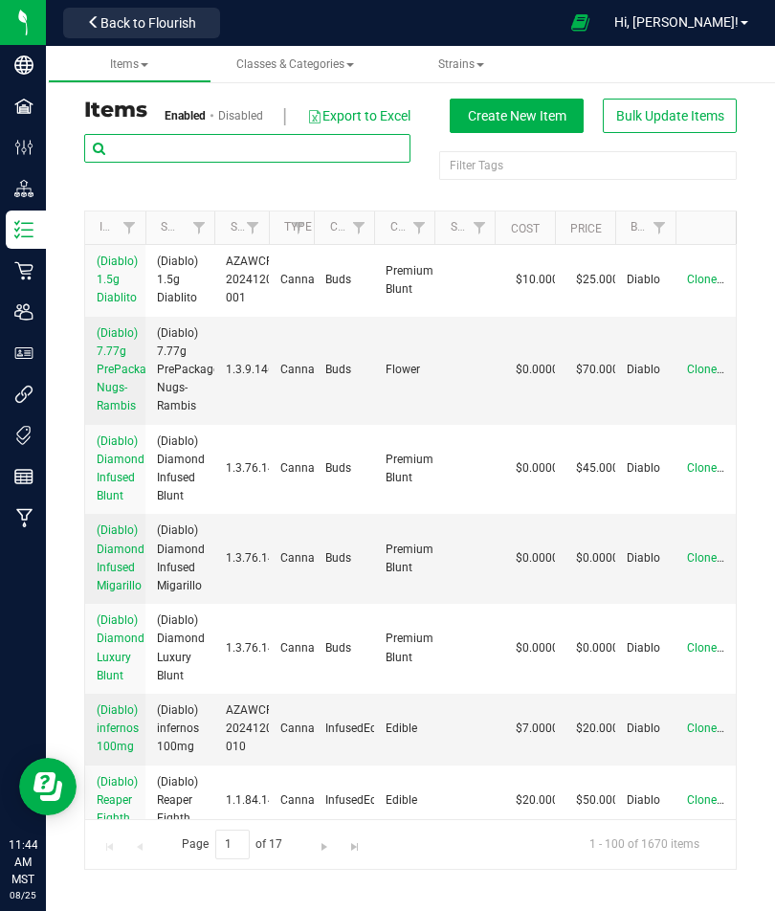
click at [149, 142] on input "text" at bounding box center [247, 148] width 326 height 29
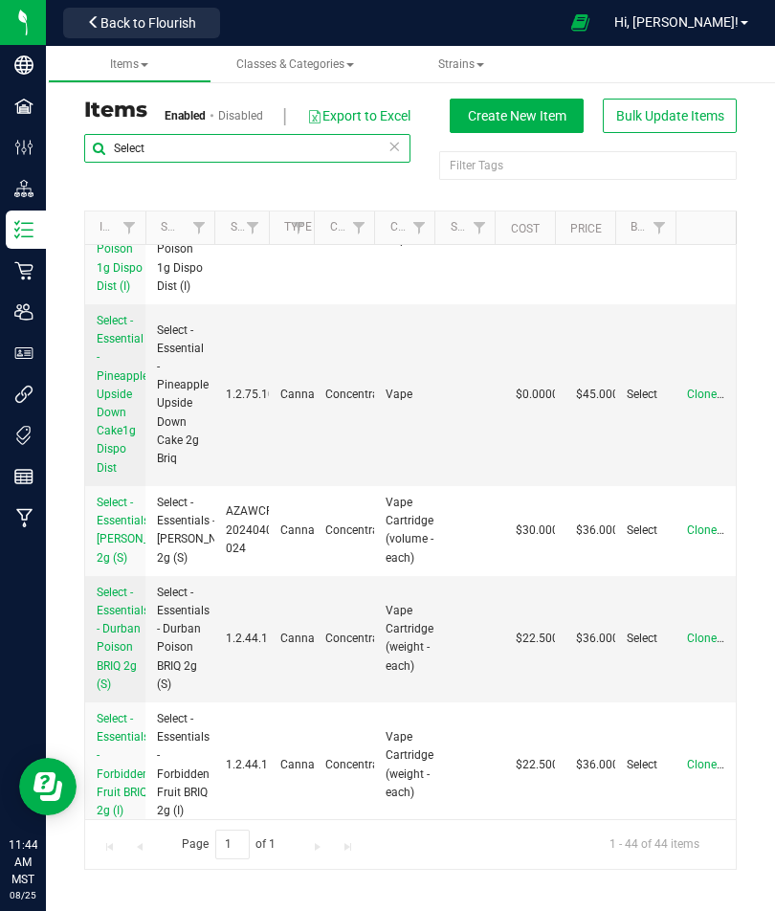
scroll to position [264, 0]
type input "Select"
click at [121, 392] on span "Select - Essential - Pineapple Upside Down Cake1g Dispo Dist" at bounding box center [123, 395] width 52 height 161
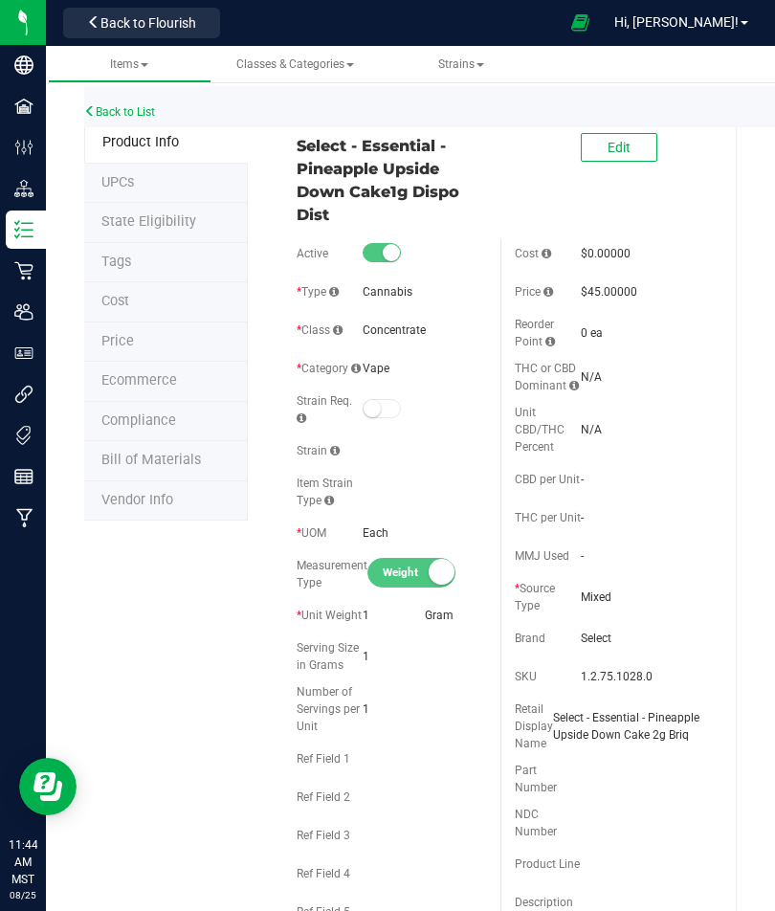
click at [112, 335] on span "Price" at bounding box center [117, 341] width 33 height 16
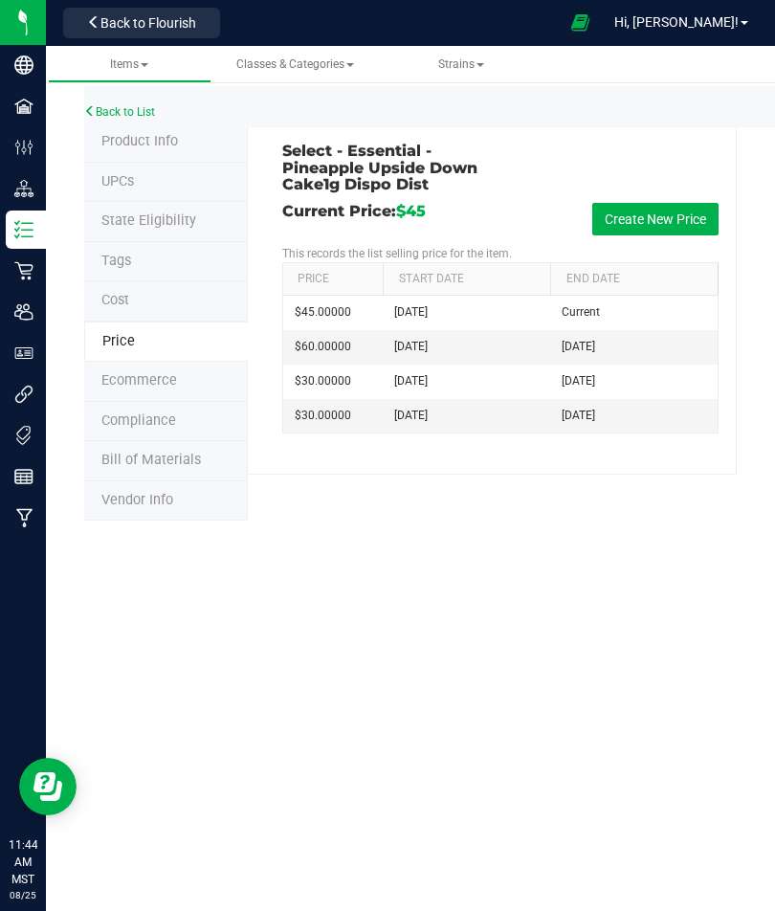
click at [660, 218] on button "Create New Price" at bounding box center [655, 219] width 126 height 33
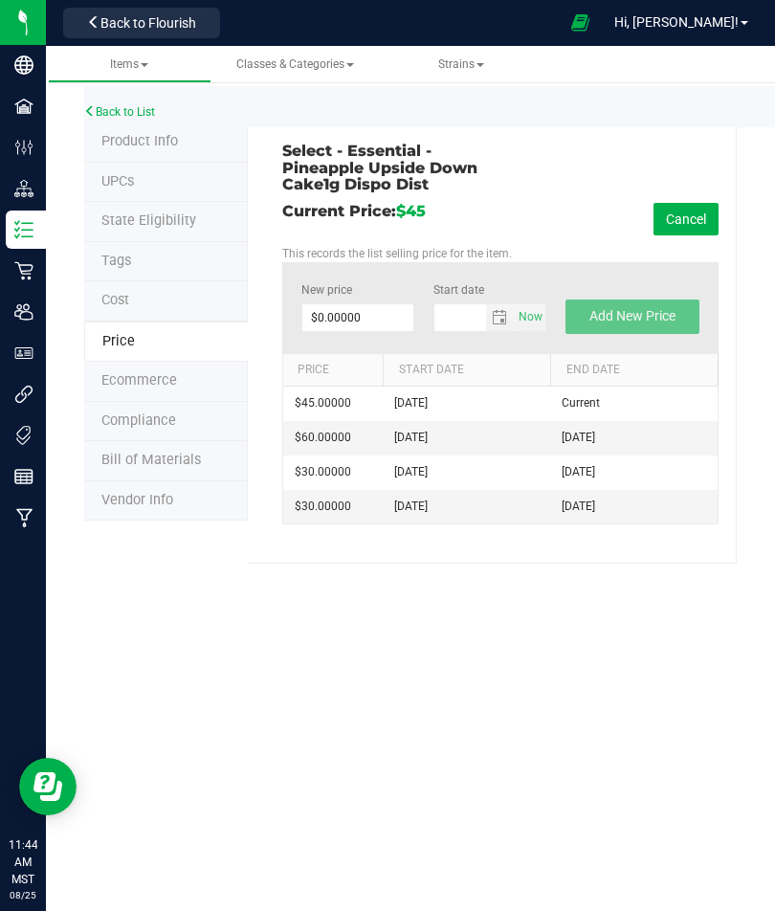
type input "[DATE]"
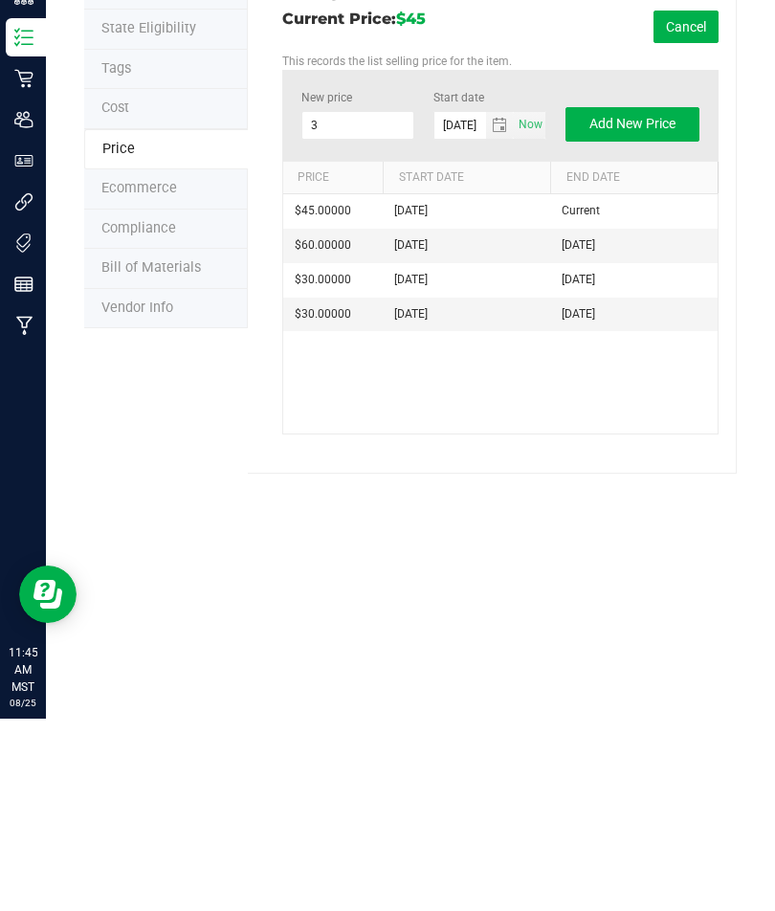
type input "36"
click at [623, 308] on span "Add New Price" at bounding box center [632, 315] width 86 height 15
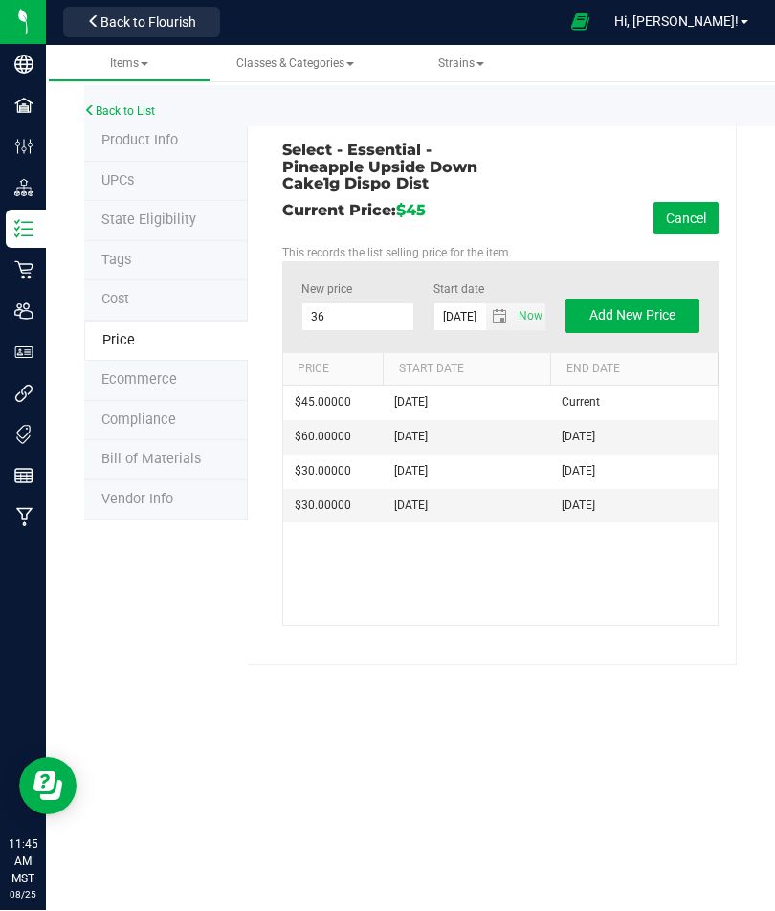
type input "$0.00000"
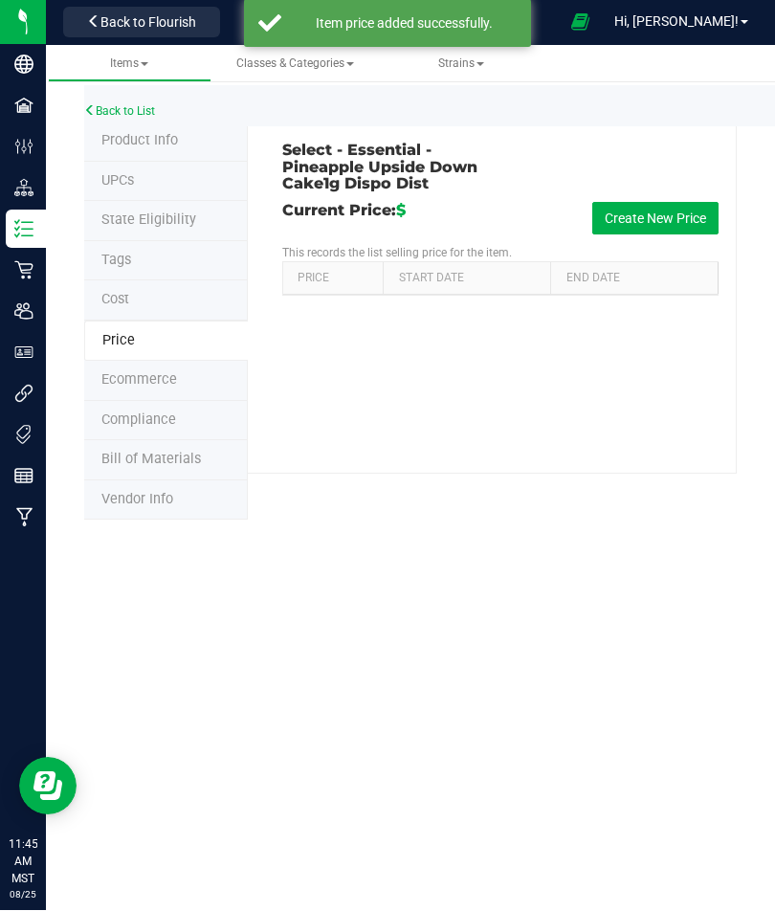
scroll to position [0, 0]
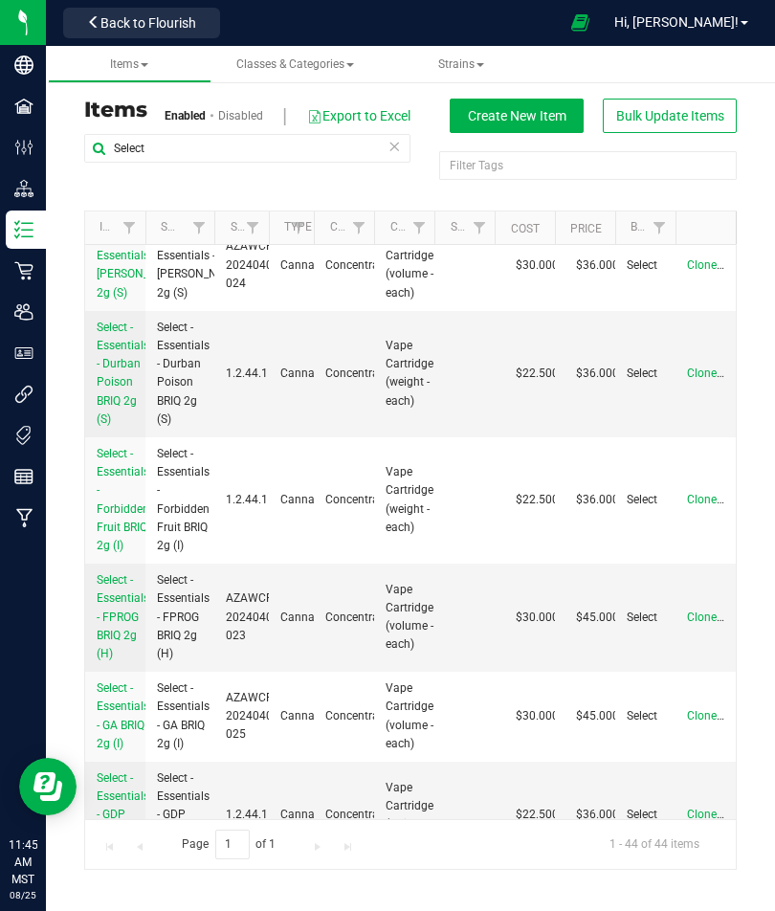
scroll to position [528, 0]
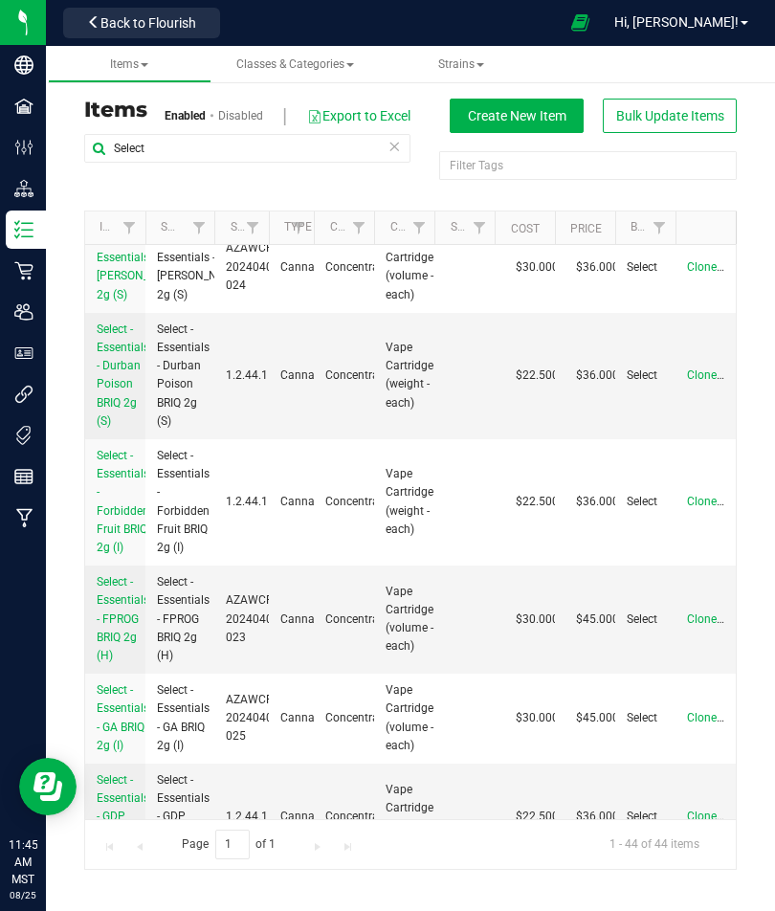
click at [121, 638] on link "Select - Essentials - FPROG BRIQ 2g (H)" at bounding box center [123, 619] width 53 height 92
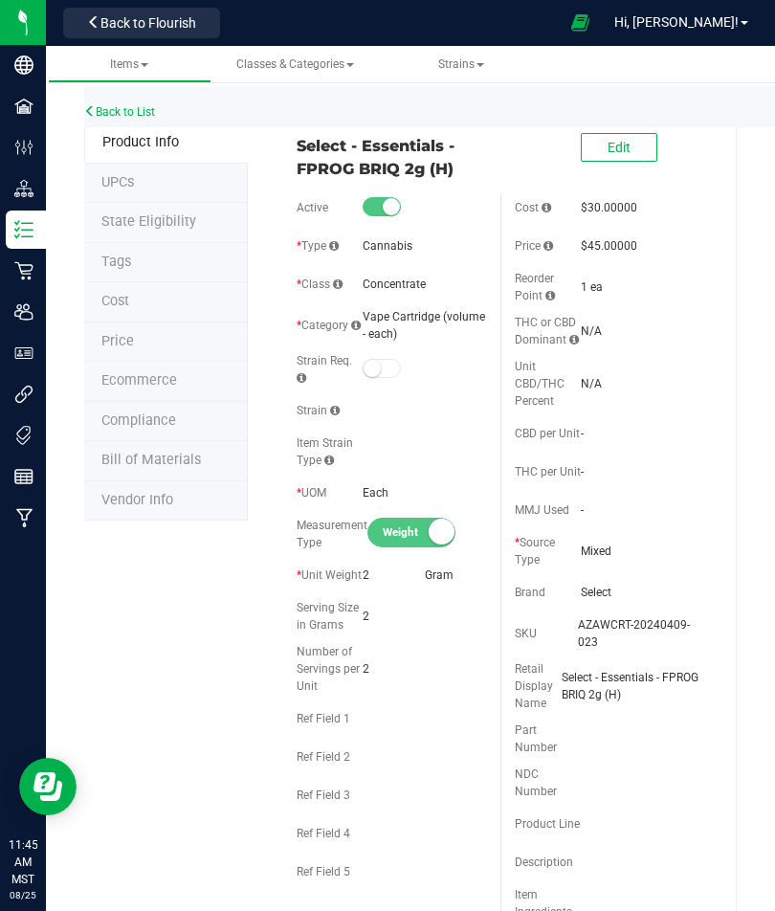
click at [113, 333] on span "Price" at bounding box center [117, 341] width 33 height 16
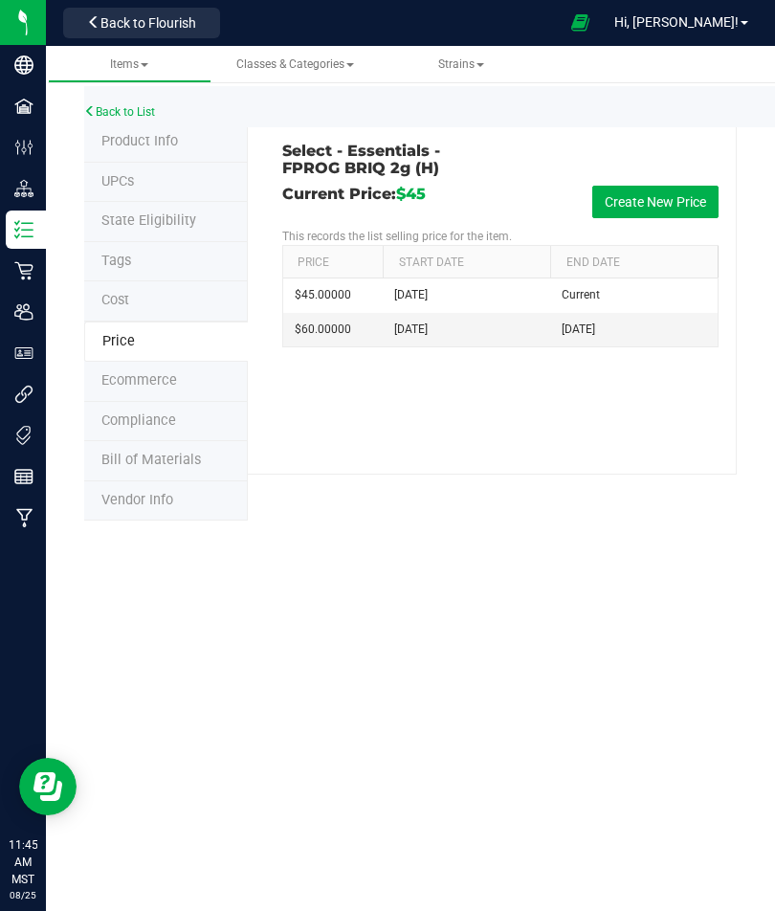
click at [669, 193] on button "Create New Price" at bounding box center [655, 202] width 126 height 33
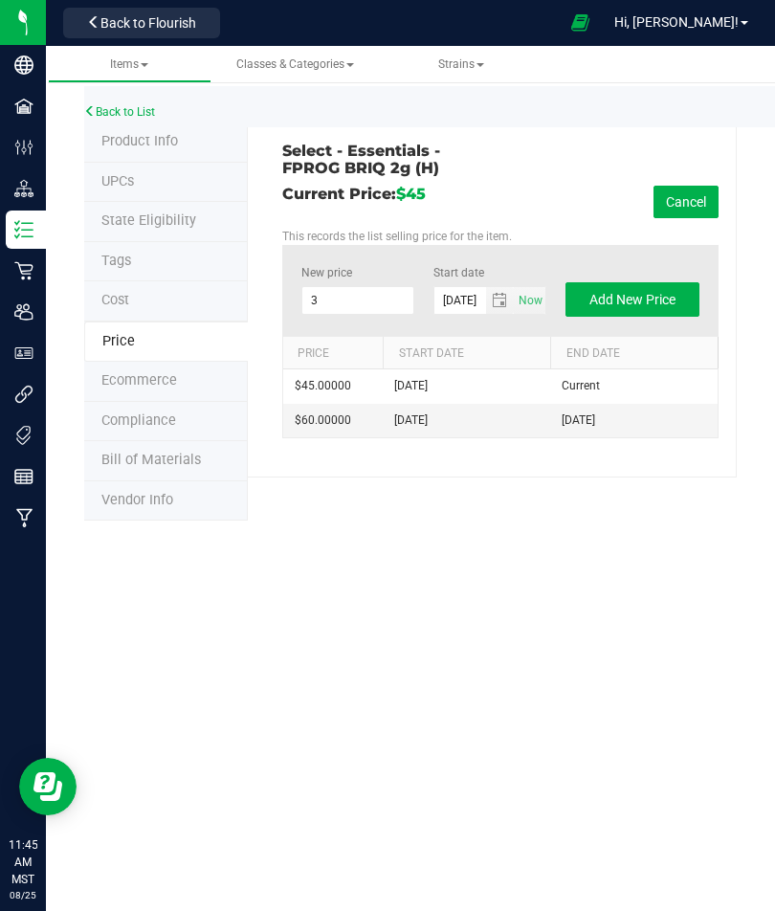
type input "36"
click at [652, 295] on span "Add New Price" at bounding box center [632, 299] width 86 height 15
type input "$0.00000"
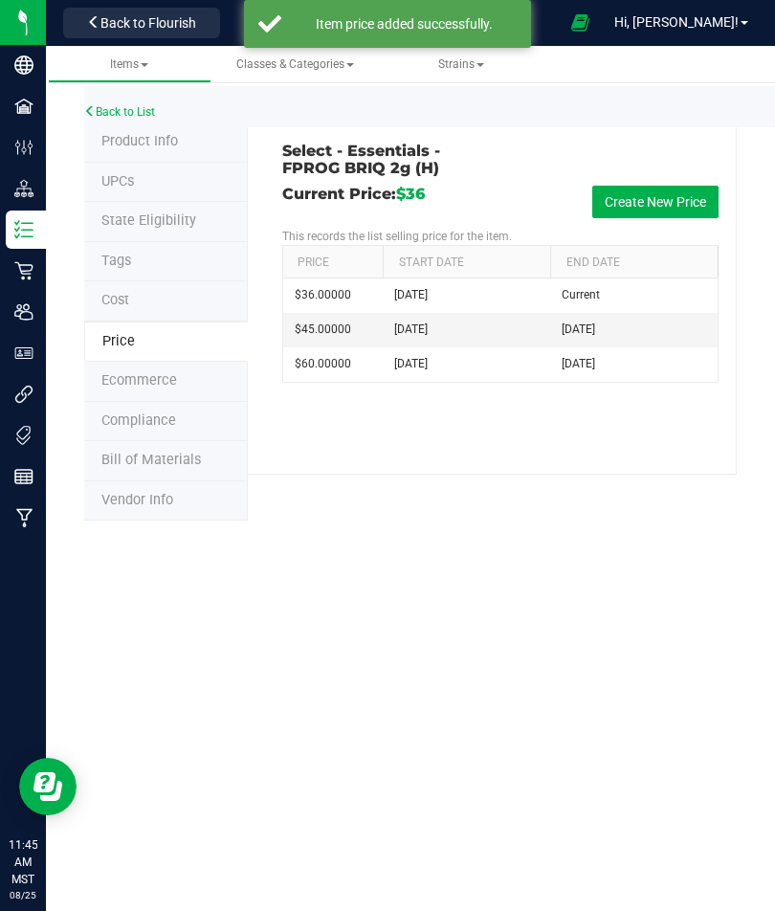
click at [103, 110] on link "Back to List" at bounding box center [119, 111] width 71 height 13
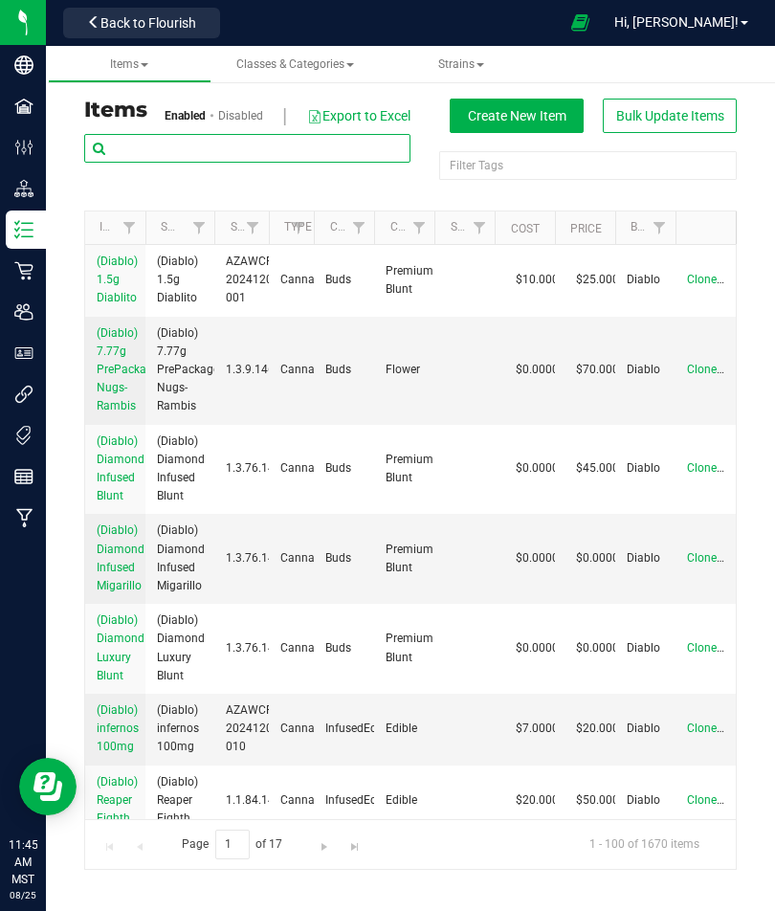
click at [159, 149] on input "text" at bounding box center [247, 148] width 326 height 29
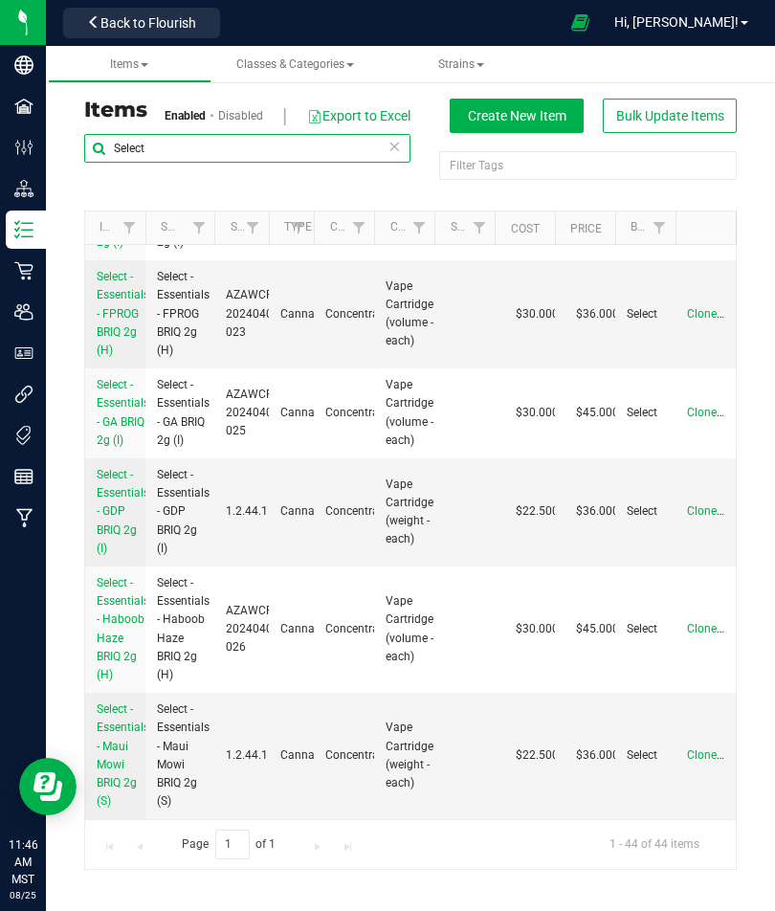
scroll to position [872, 0]
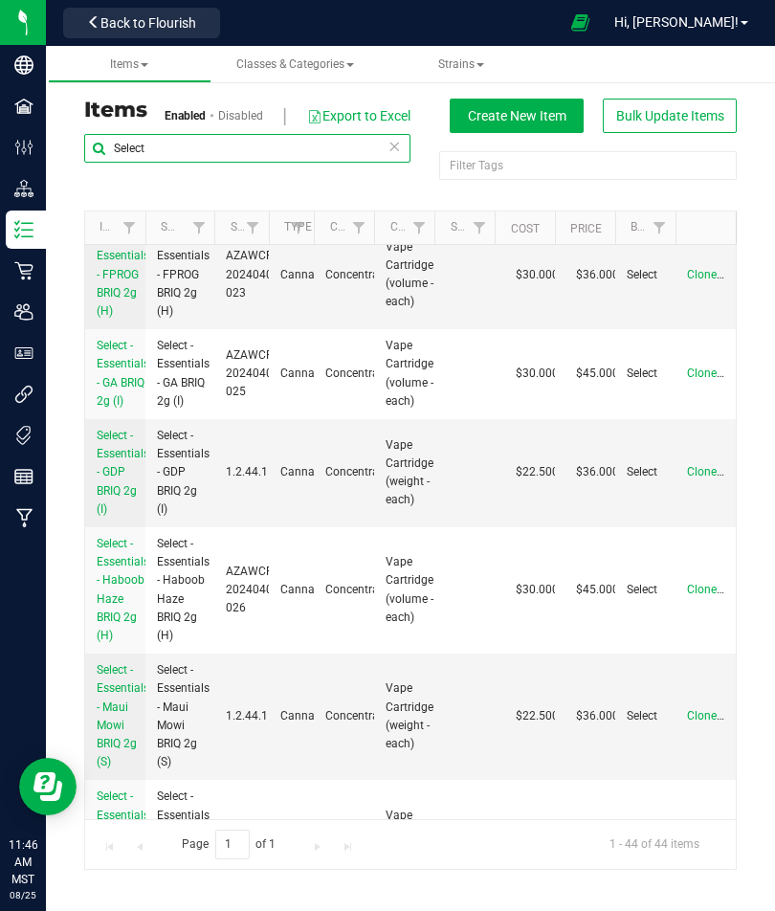
type input "Select"
click at [121, 394] on span "Select - Essentials - GA BRIQ 2g (I)" at bounding box center [123, 373] width 53 height 69
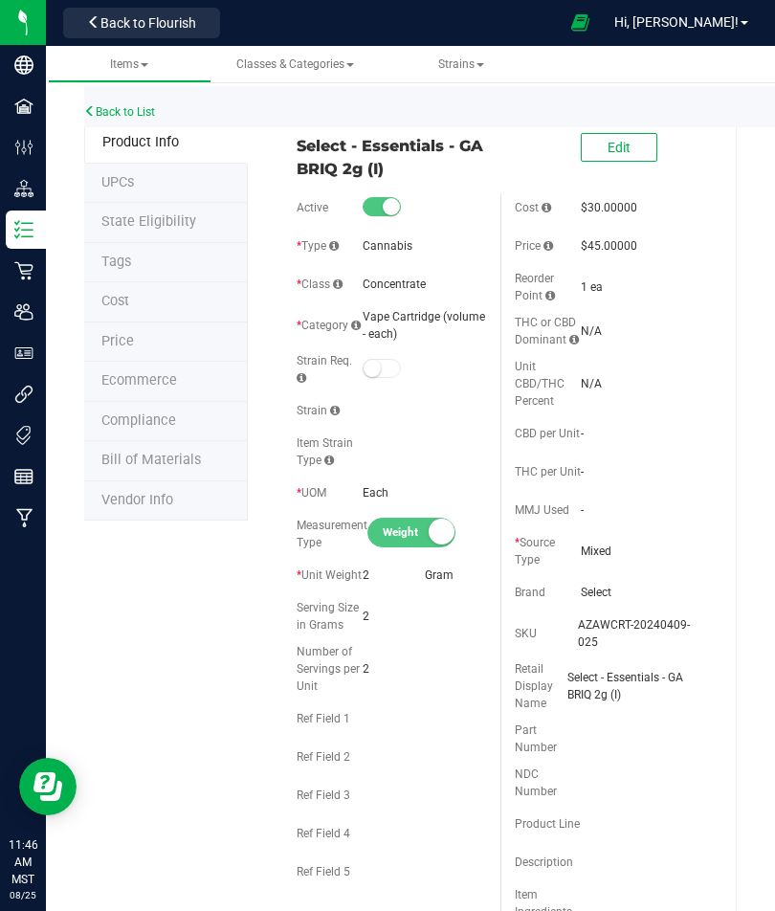
click at [123, 333] on span "Price" at bounding box center [117, 341] width 33 height 16
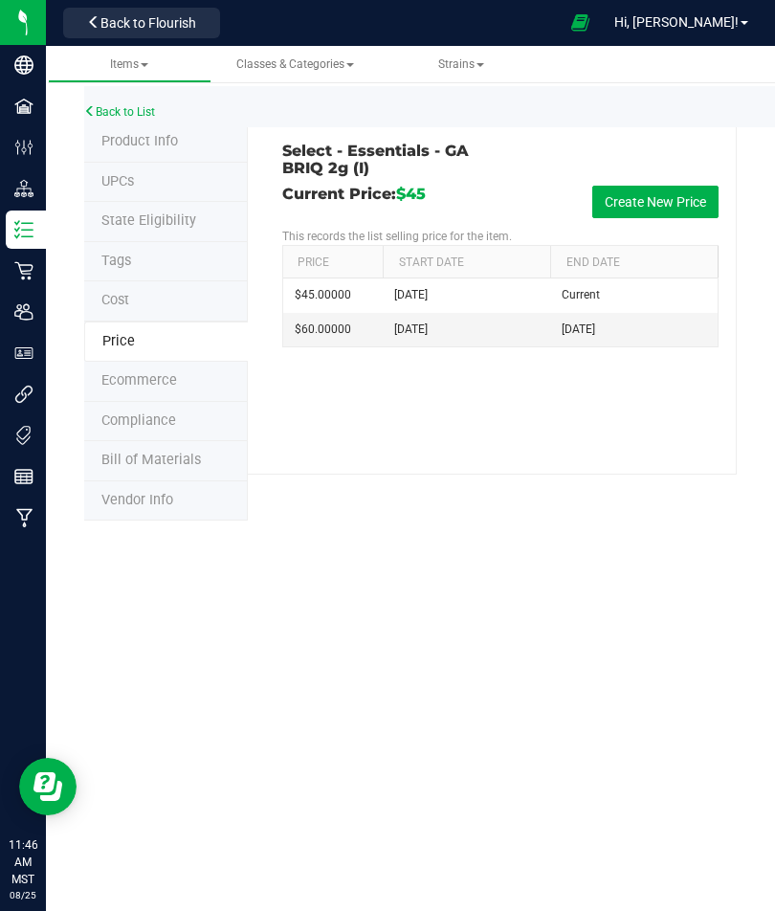
click at [632, 200] on button "Create New Price" at bounding box center [655, 202] width 126 height 33
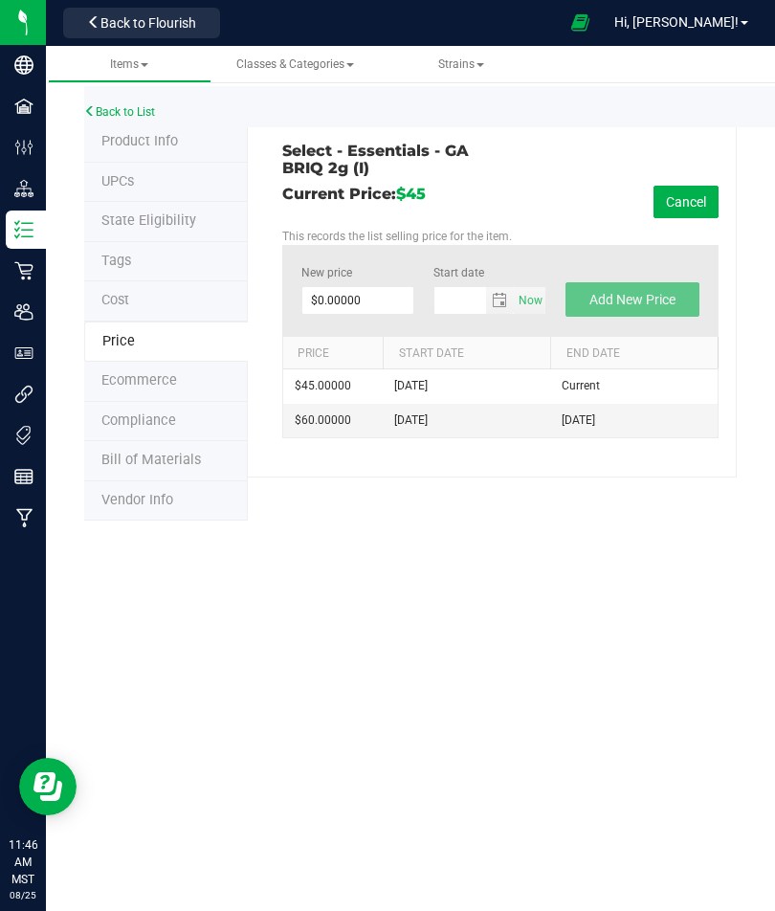
type input "[DATE]"
type input "36"
click at [635, 282] on button "Add New Price" at bounding box center [632, 299] width 134 height 34
type input "$0.00000"
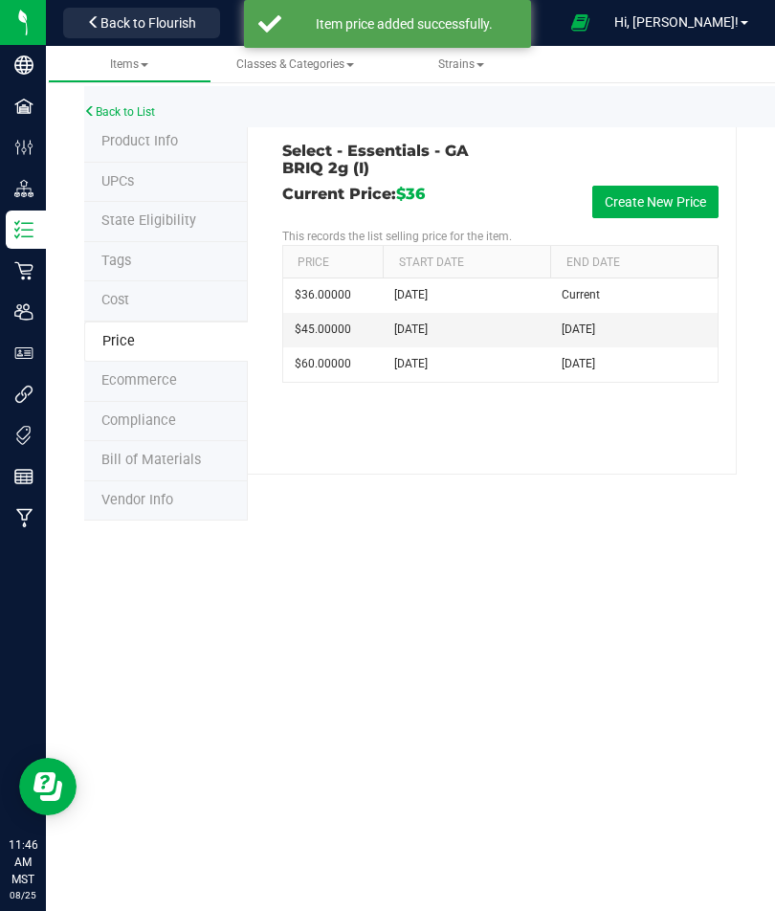
click at [116, 20] on span "Back to Flourish" at bounding box center [148, 22] width 96 height 15
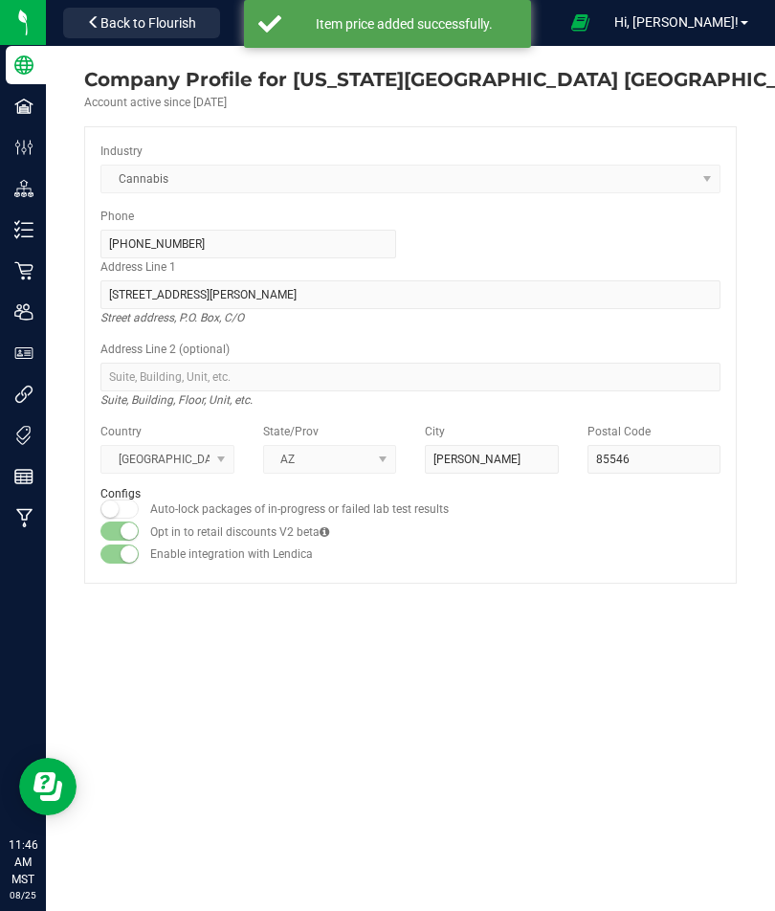
click at [112, 23] on span "Back to Flourish" at bounding box center [148, 22] width 96 height 15
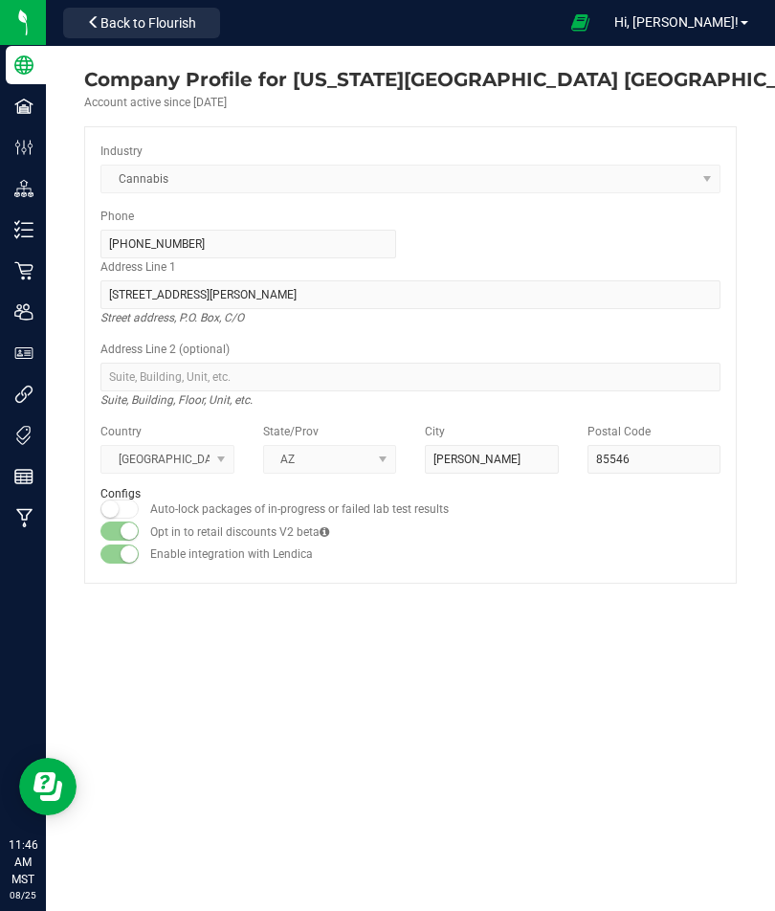
click at [16, 269] on icon at bounding box center [23, 270] width 19 height 19
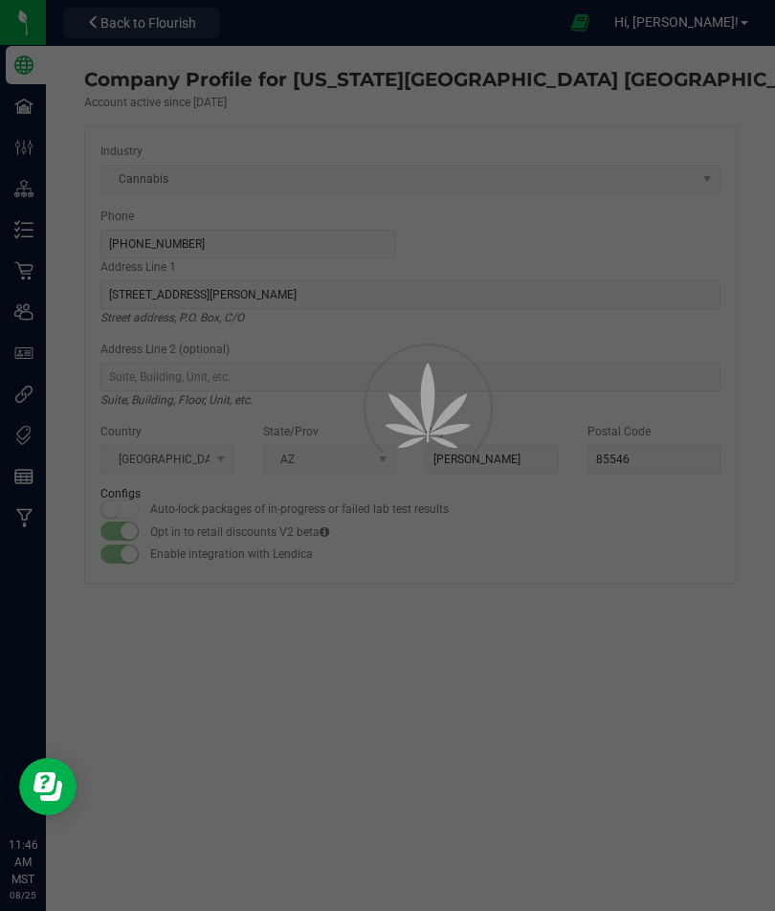
click at [0, 0] on p "Retail" at bounding box center [0, 0] width 0 height 0
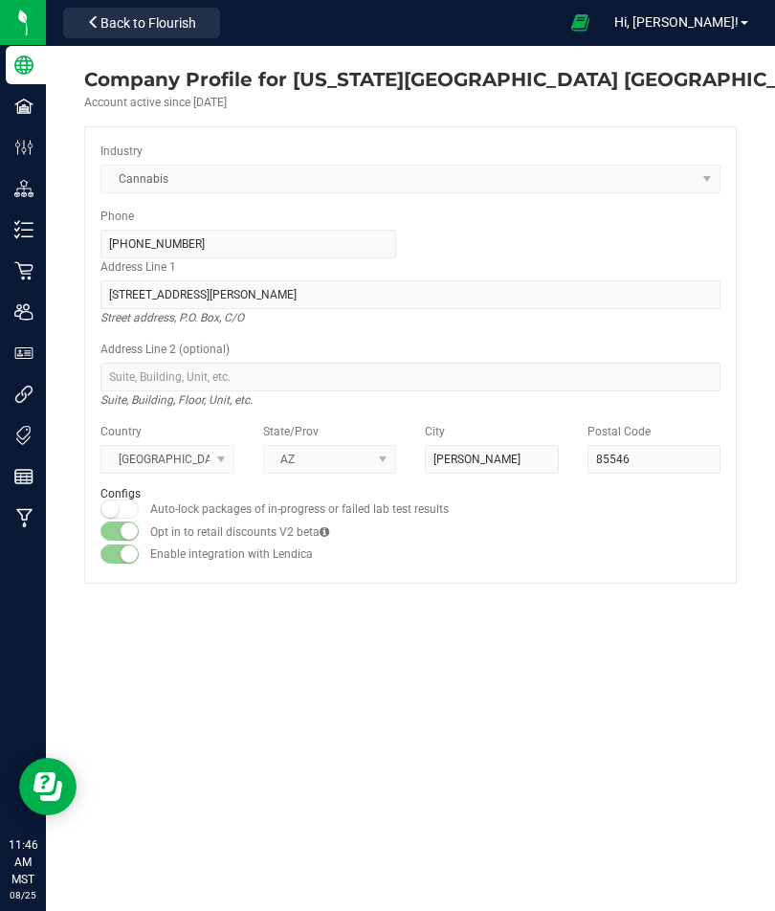
click at [0, 0] on p "Retail" at bounding box center [0, 0] width 0 height 0
click at [0, 0] on p "Inventory" at bounding box center [0, 0] width 0 height 0
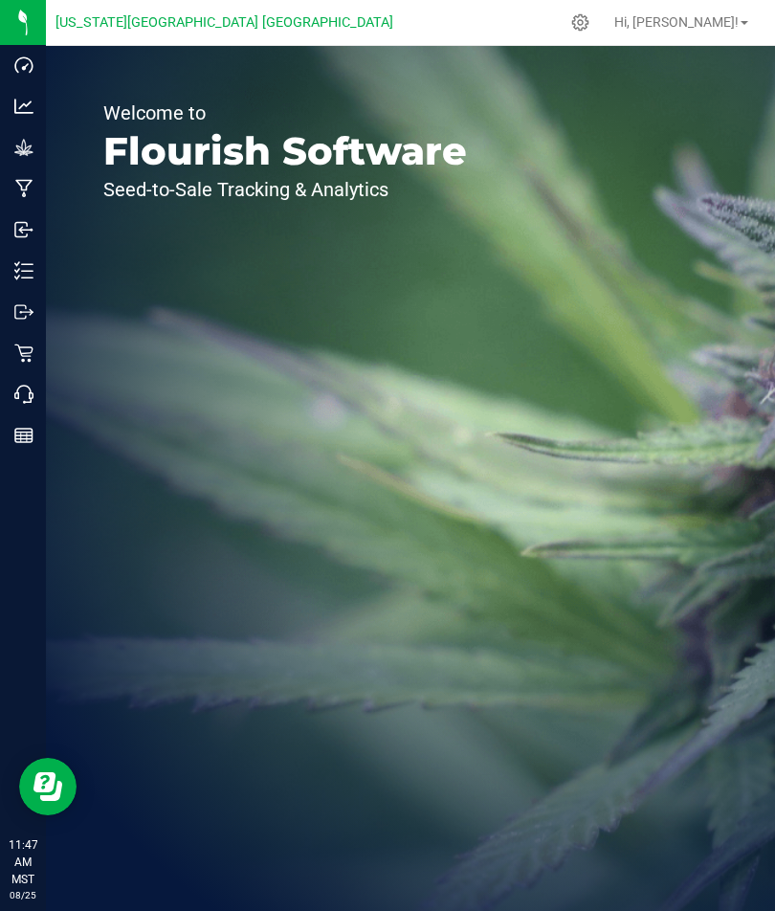
click at [688, 24] on span "Hi, [PERSON_NAME]!" at bounding box center [676, 21] width 124 height 15
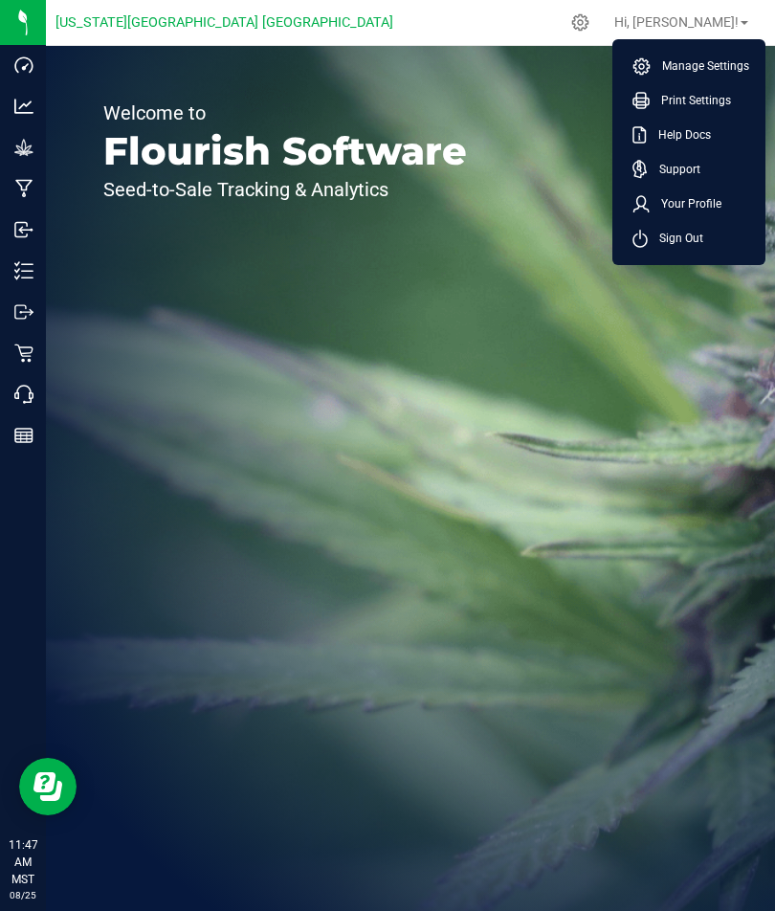
click at [589, 25] on icon at bounding box center [580, 22] width 18 height 18
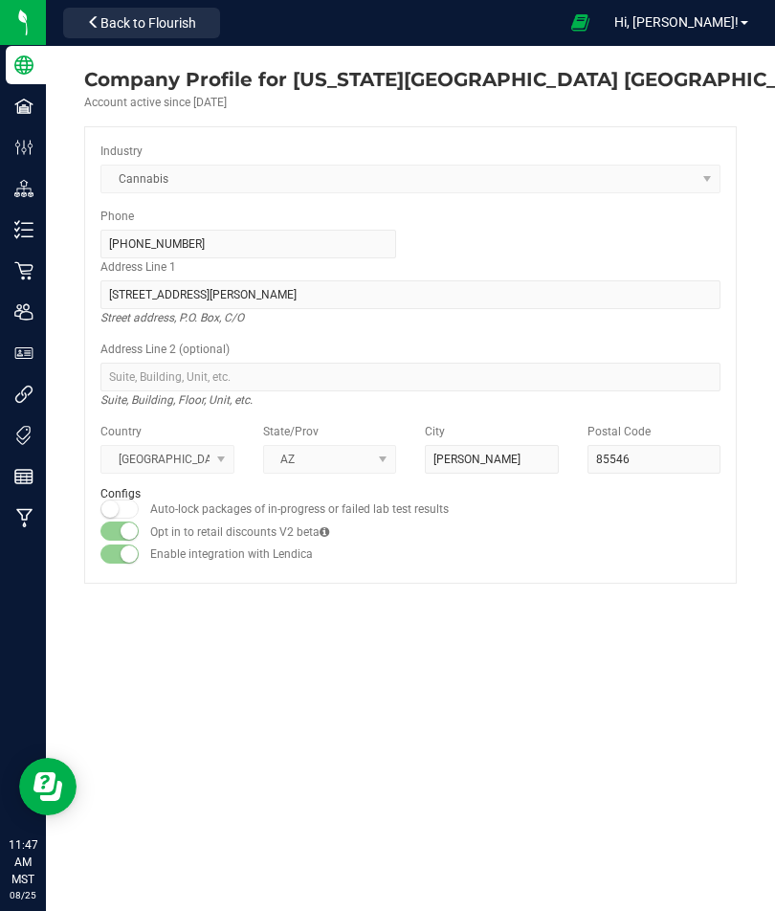
click at [30, 267] on icon at bounding box center [23, 270] width 19 height 19
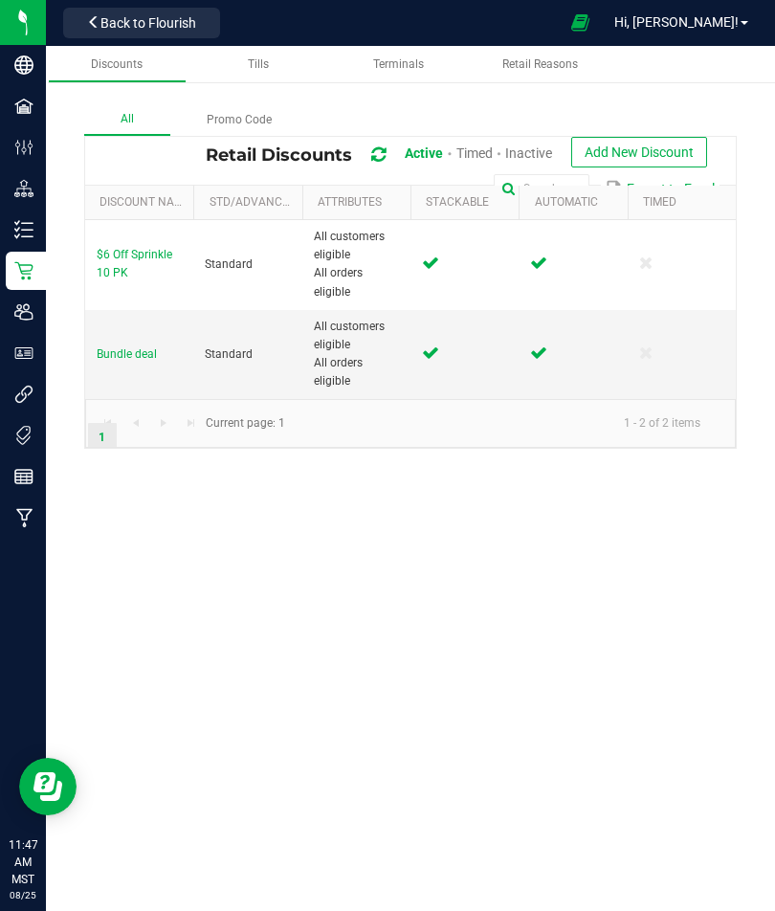
click at [0, 0] on p "Inventory" at bounding box center [0, 0] width 0 height 0
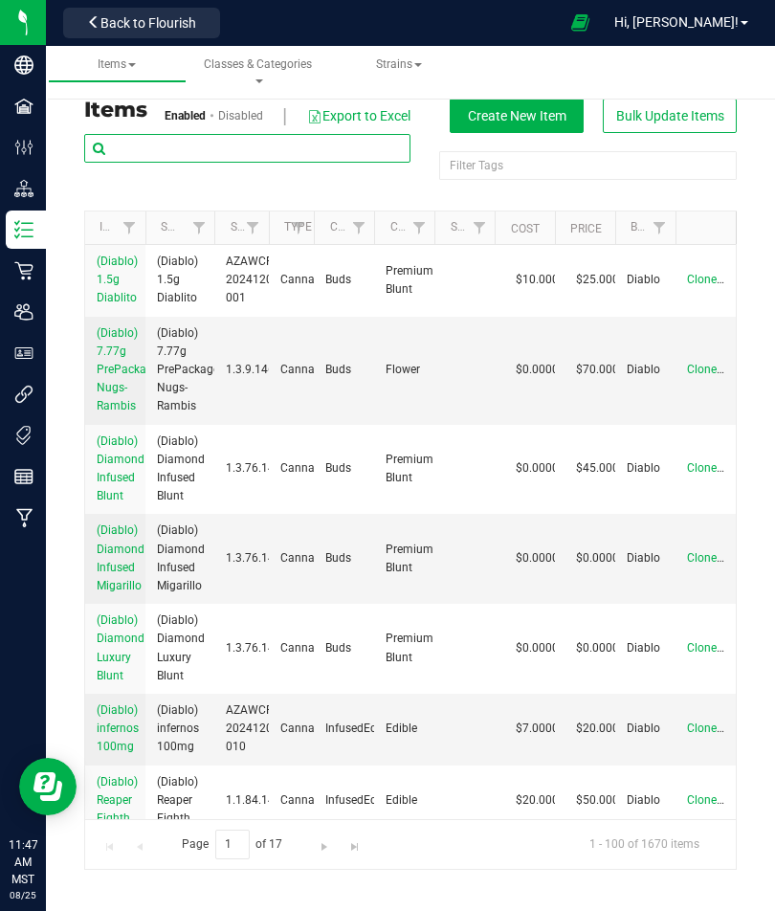
click at [216, 150] on input "text" at bounding box center [247, 148] width 326 height 29
click at [162, 144] on input "text" at bounding box center [247, 148] width 326 height 29
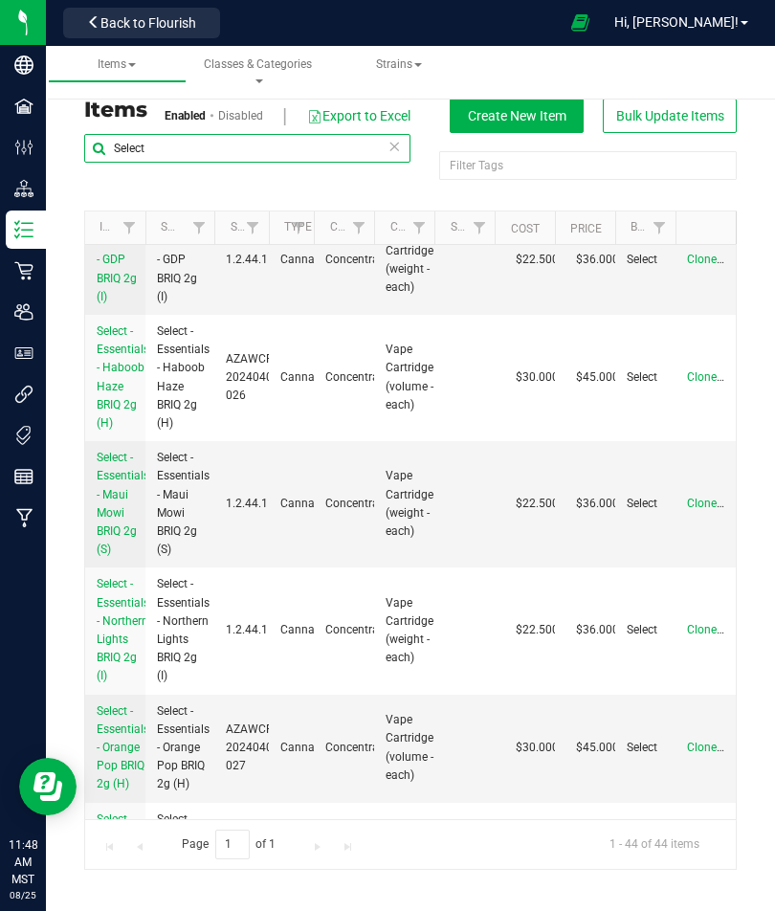
scroll to position [1093, 0]
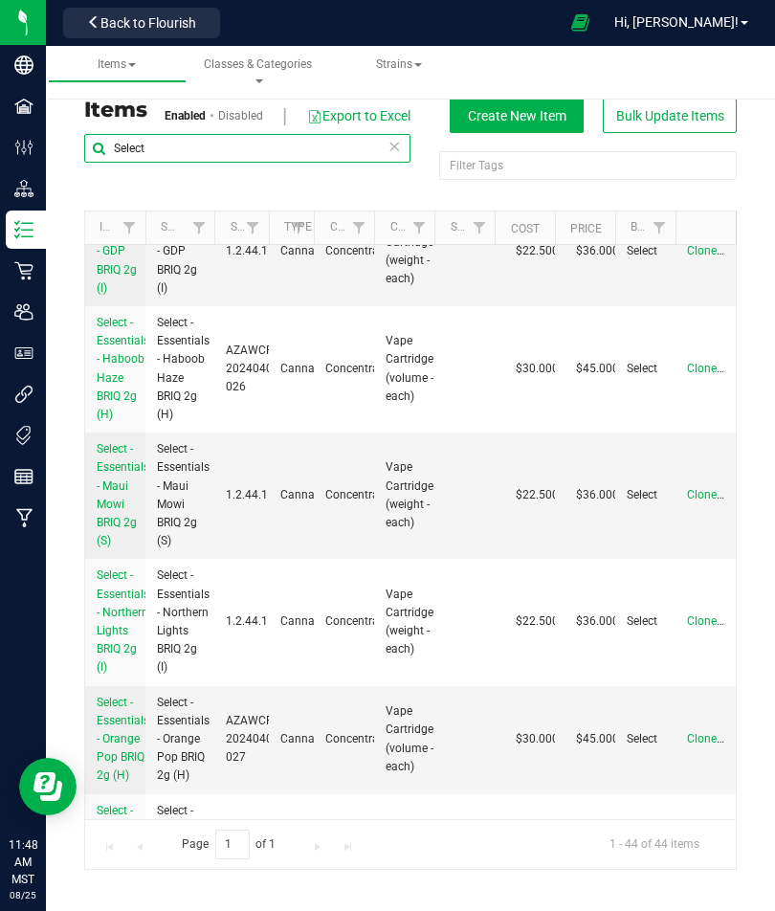
type input "Select"
click at [129, 395] on link "Select - Essentials - Haboob Haze BRIQ 2g (H)" at bounding box center [123, 369] width 53 height 110
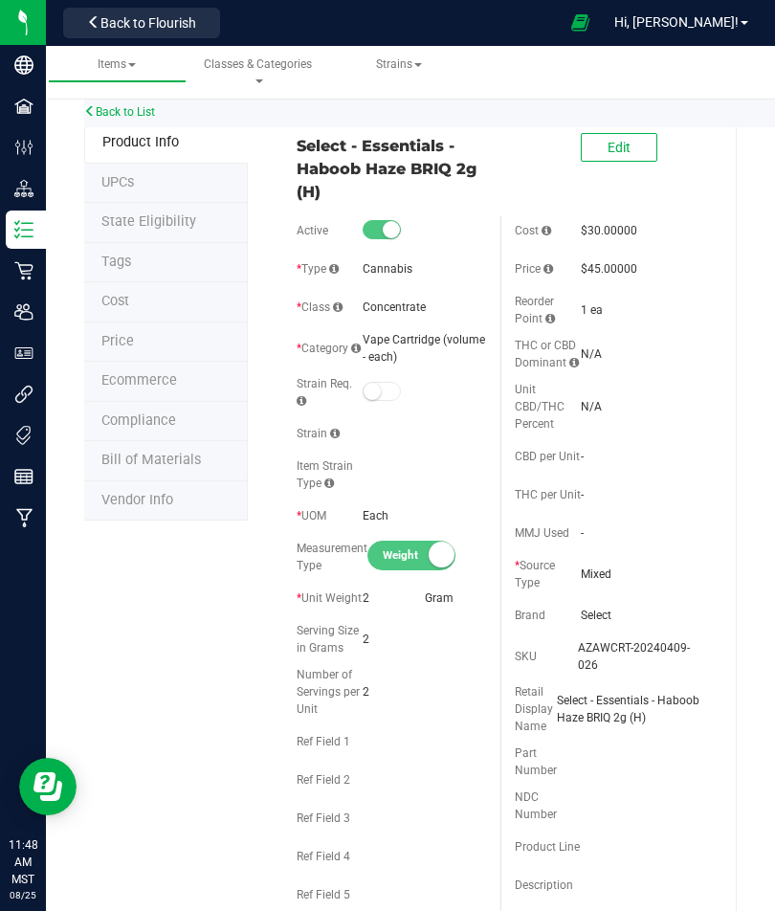
click at [118, 333] on span "Price" at bounding box center [117, 341] width 33 height 16
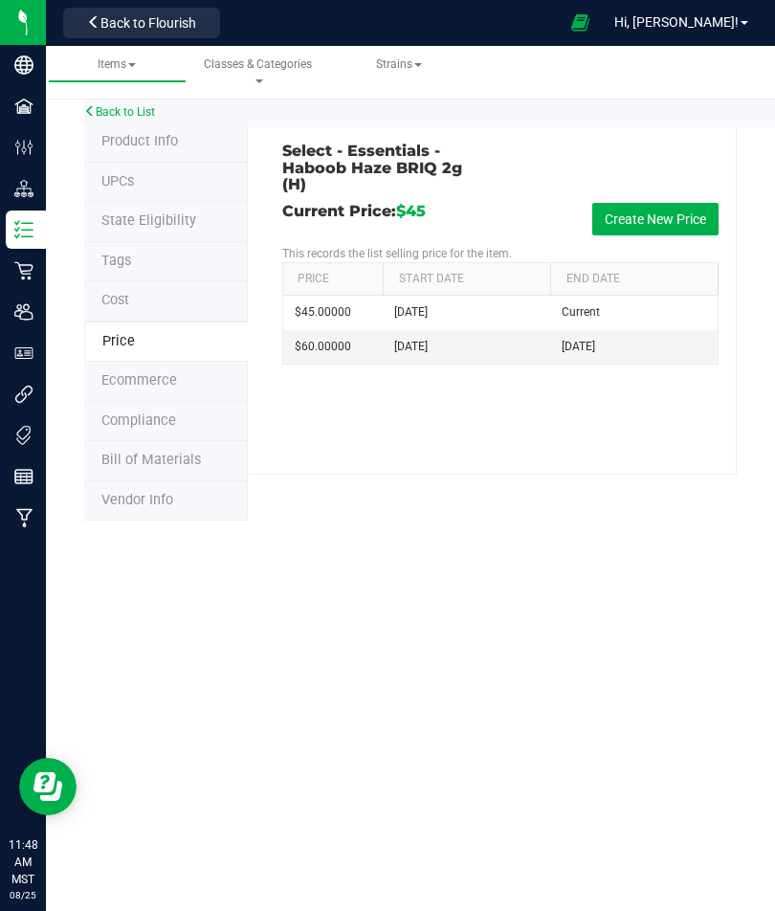
click at [653, 216] on button "Create New Price" at bounding box center [655, 219] width 126 height 33
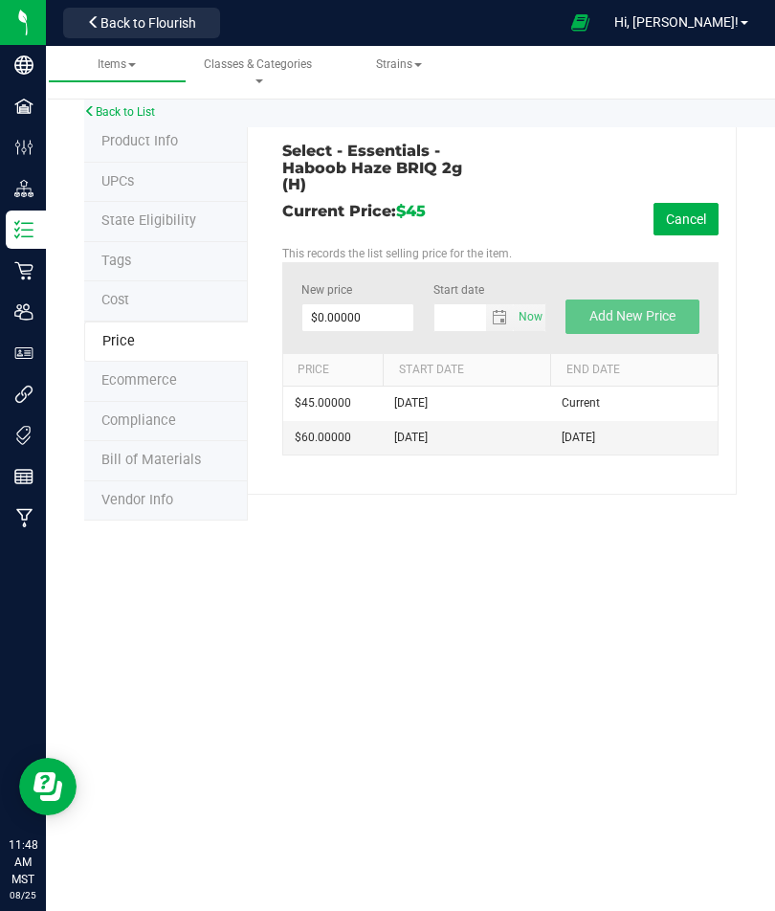
type input "[DATE]"
type input "36"
click at [647, 314] on span "Add New Price" at bounding box center [632, 315] width 86 height 15
type input "$0.00000"
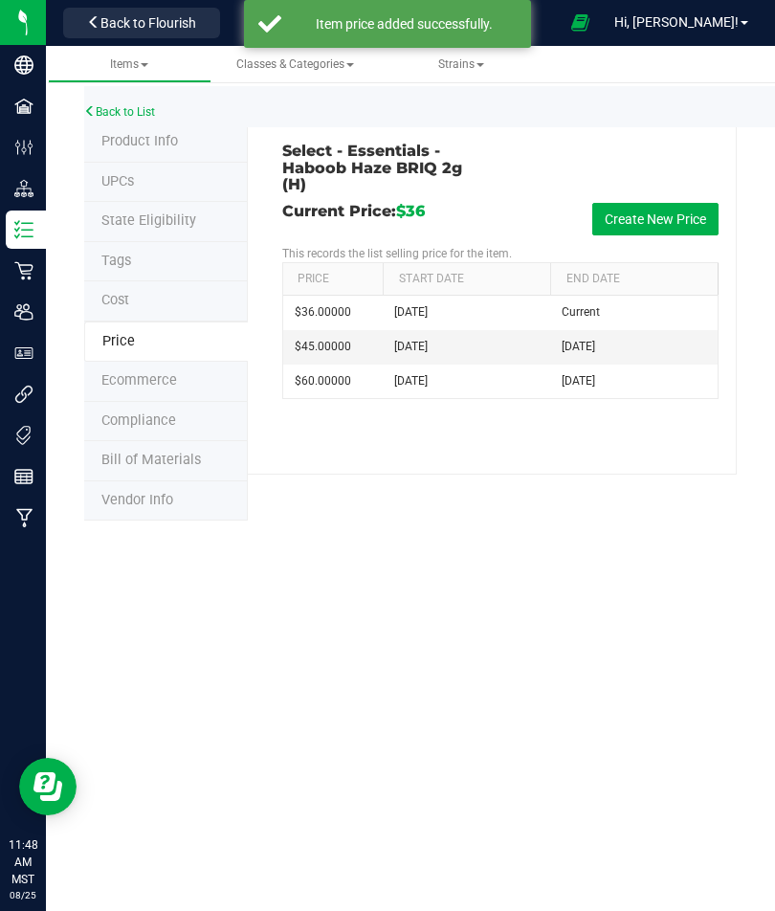
click at [108, 108] on link "Back to List" at bounding box center [119, 111] width 71 height 13
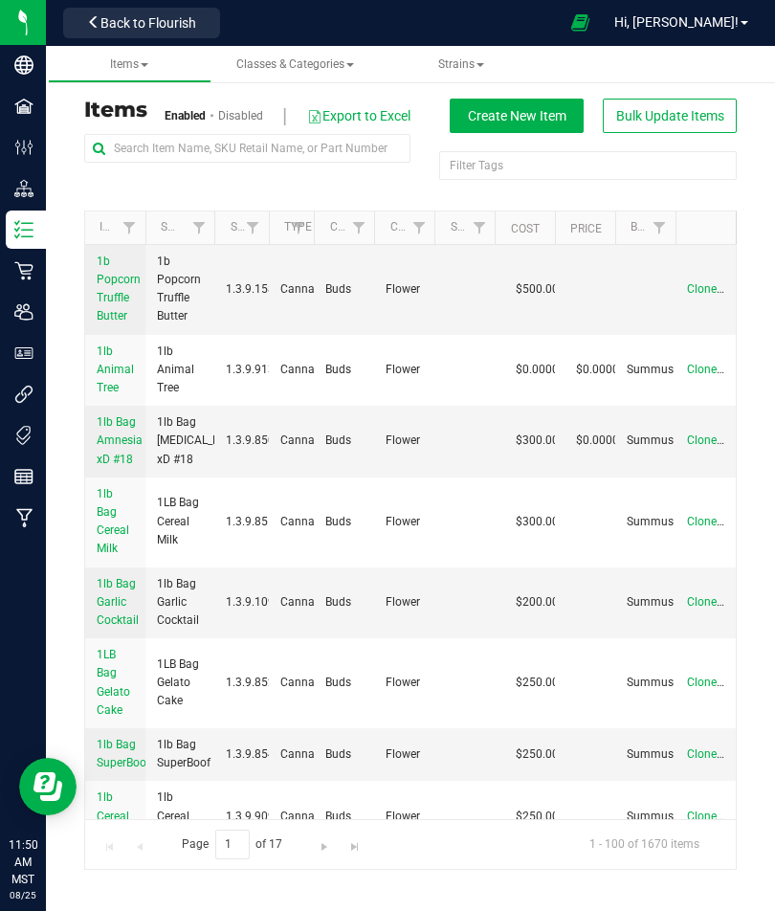
scroll to position [1102, 0]
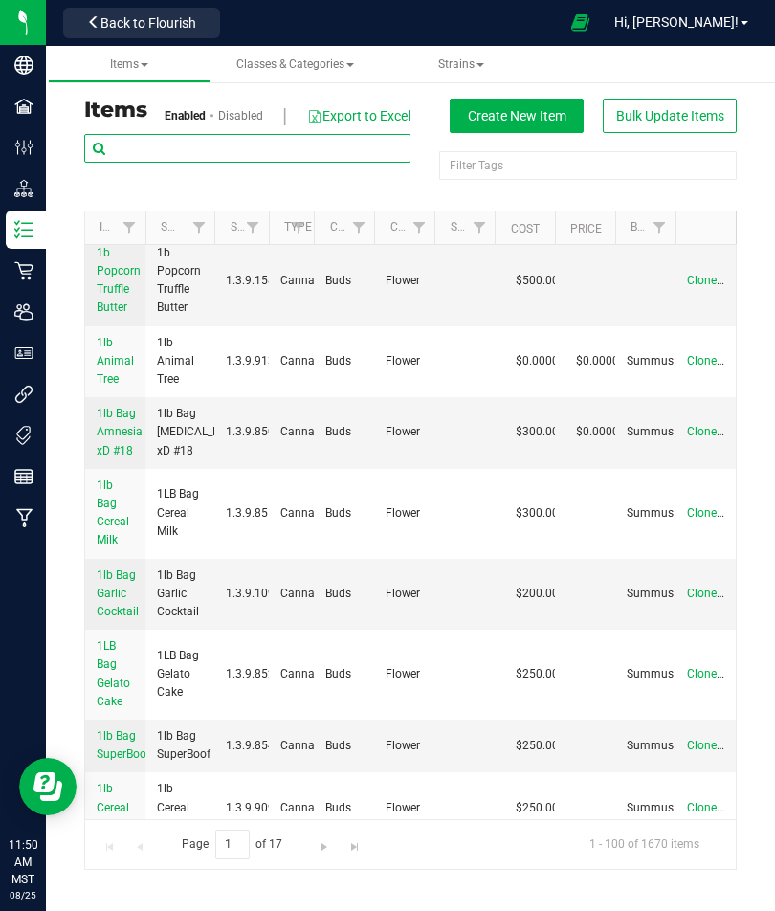
click at [154, 146] on input "text" at bounding box center [247, 148] width 326 height 29
type input "Select"
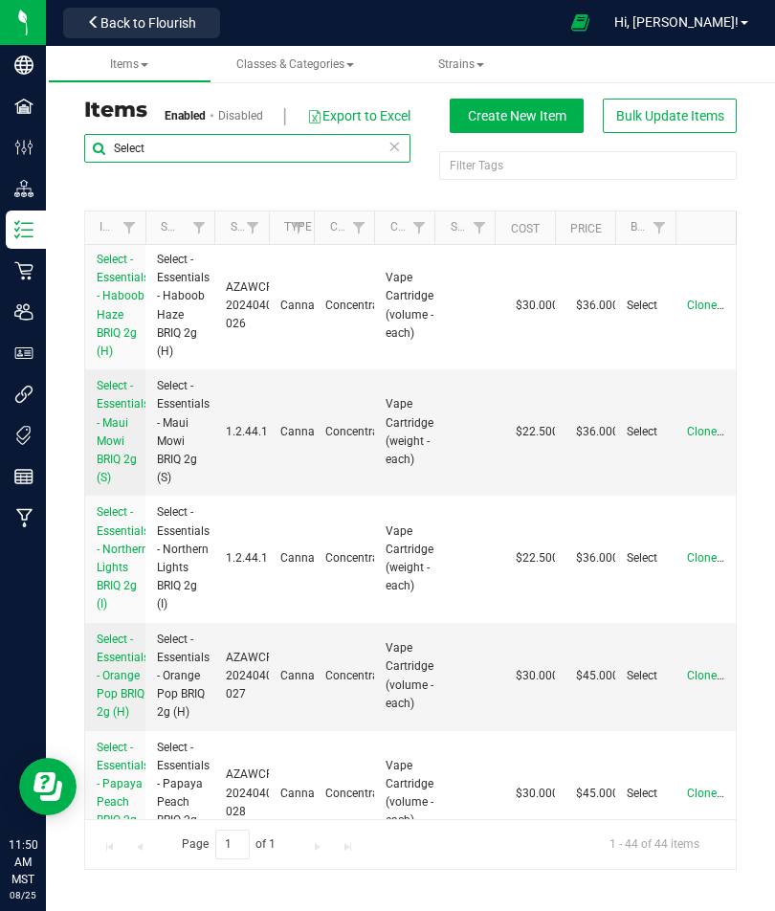
scroll to position [1159, 0]
